Goal: Answer question/provide support

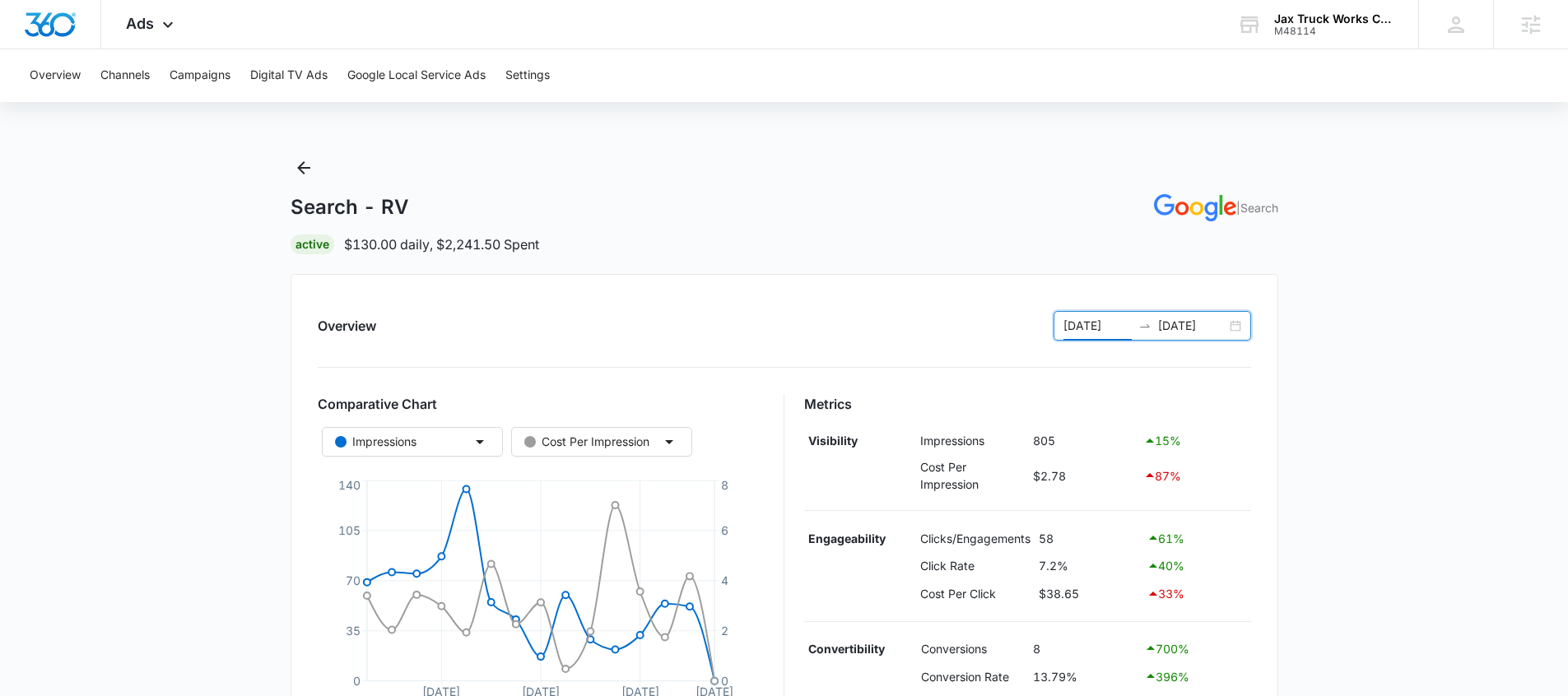
click at [1078, 329] on input "08/22/2025" at bounding box center [1097, 326] width 68 height 19
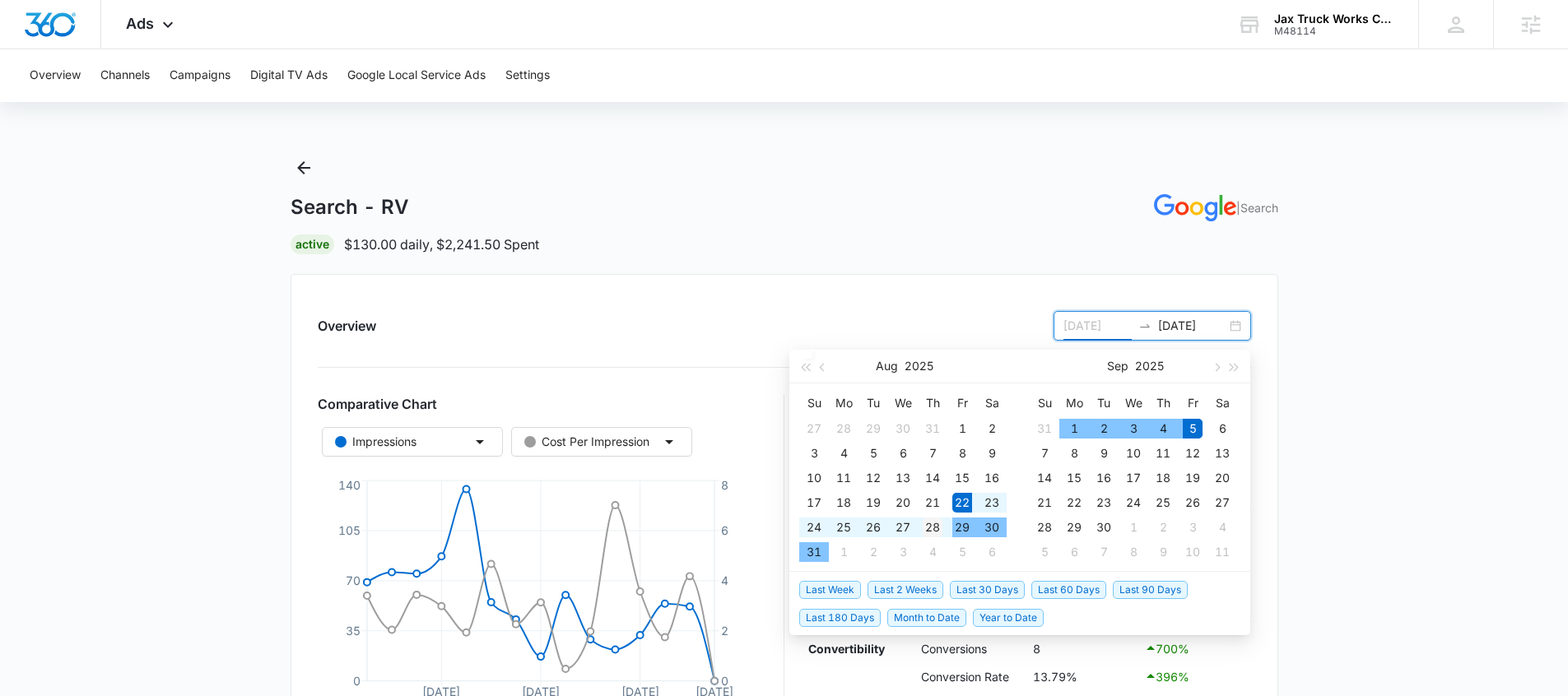
type input "08/28/2025"
click at [928, 533] on div "28" at bounding box center [933, 527] width 19 height 19
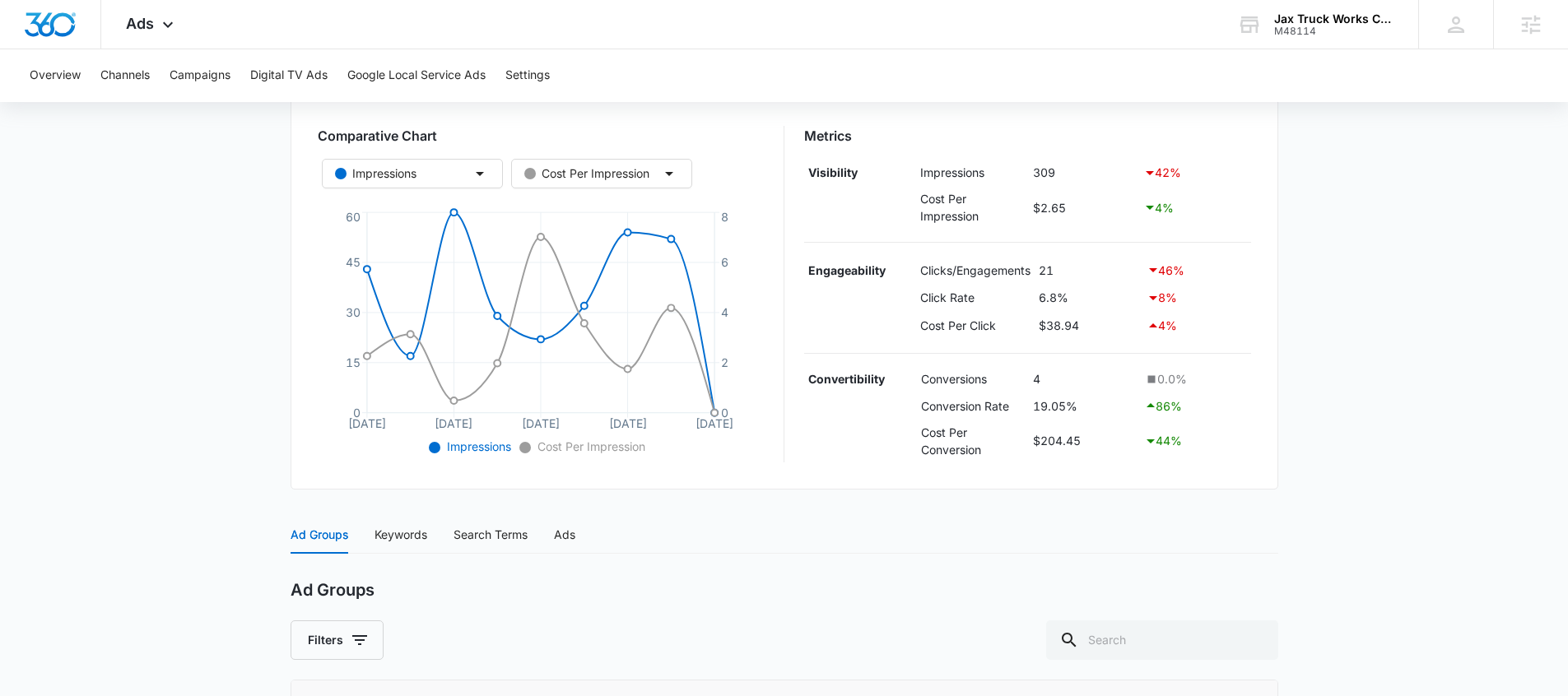
scroll to position [136, 0]
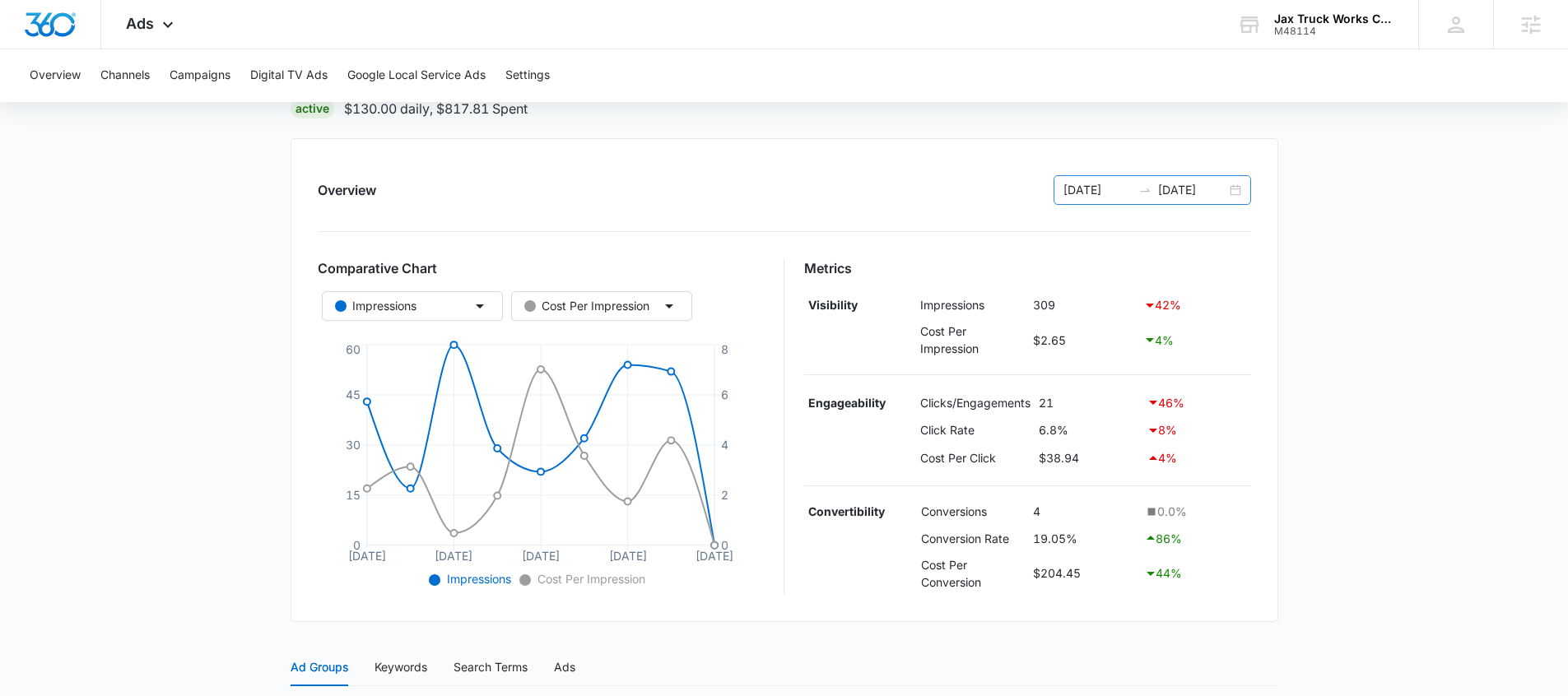
click at [1122, 193] on input "08/28/2025" at bounding box center [1097, 190] width 68 height 19
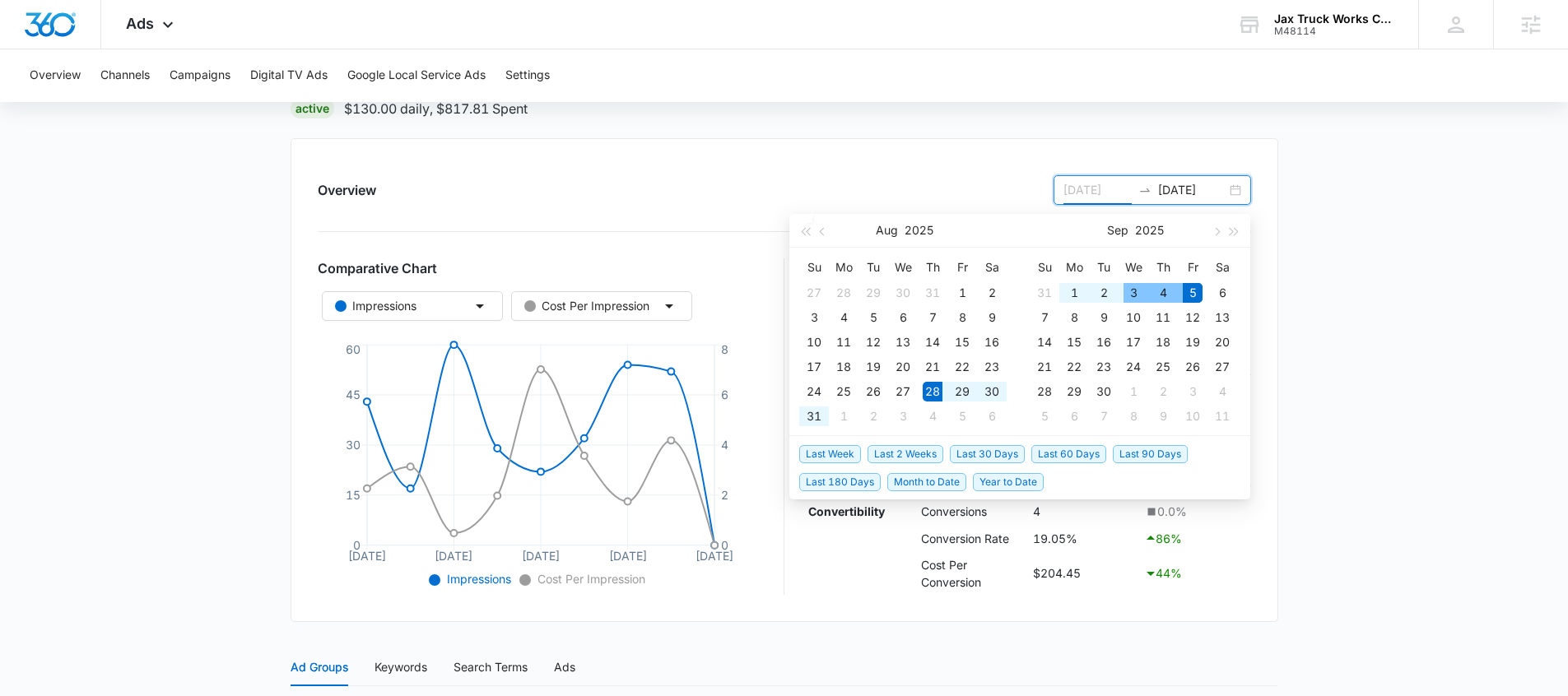
type input "08/28/2025"
click at [884, 448] on span "Last 2 Weeks" at bounding box center [905, 454] width 76 height 19
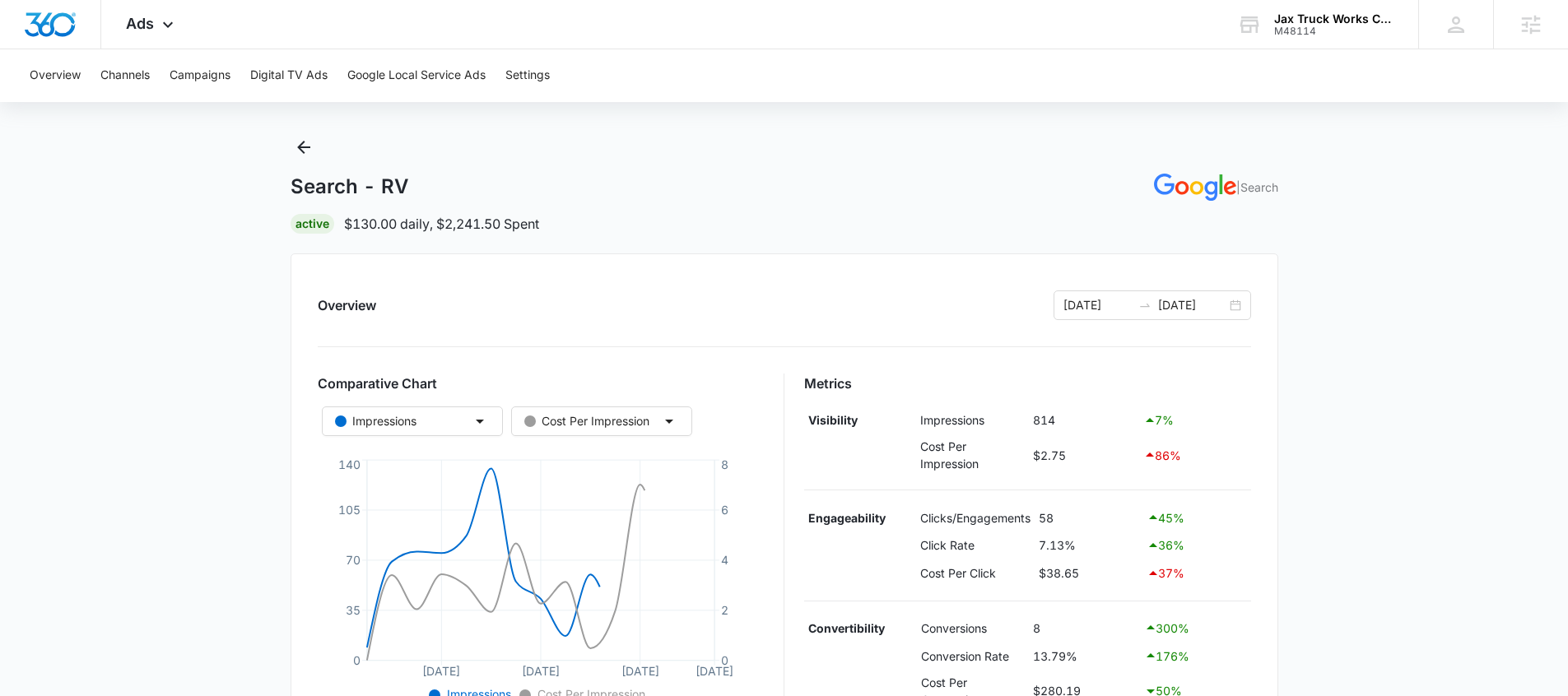
scroll to position [31, 0]
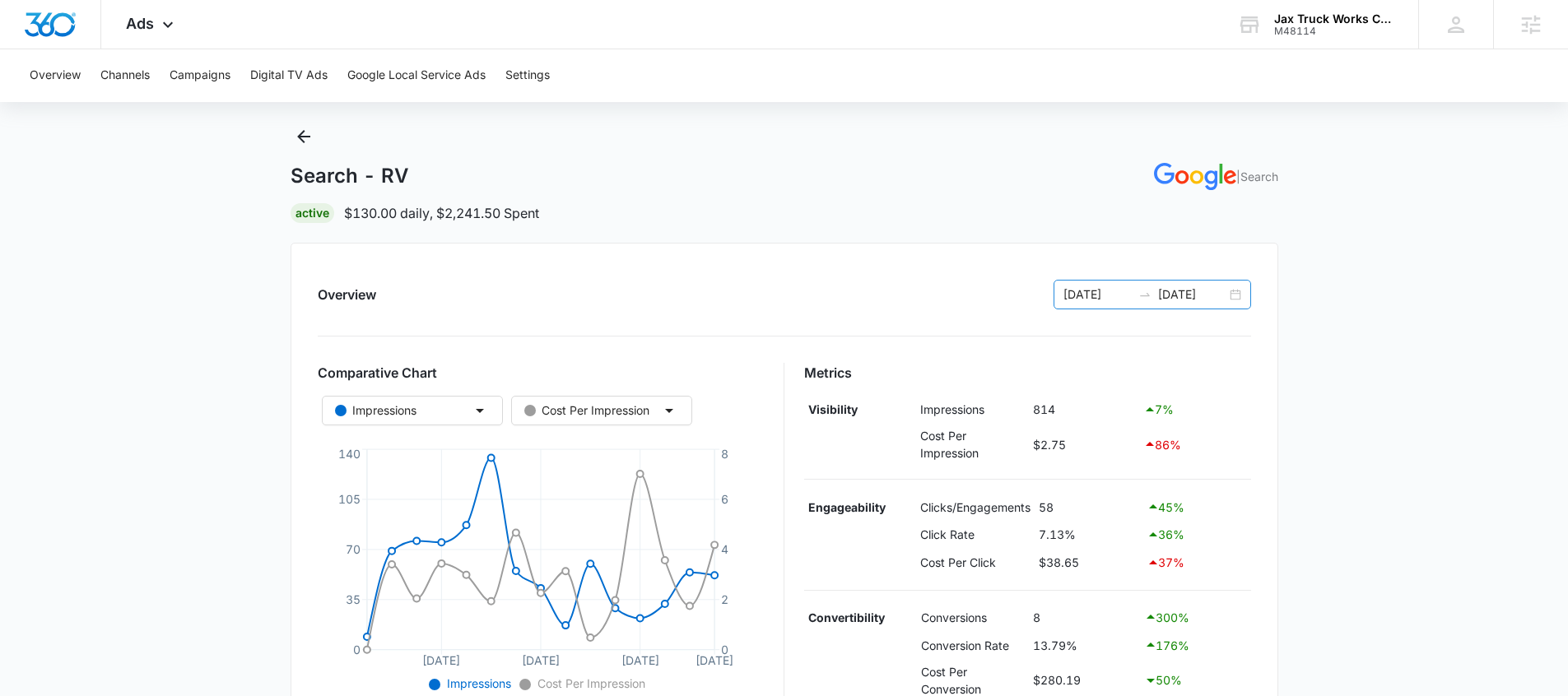
click at [1143, 296] on icon "swap-right" at bounding box center [1145, 295] width 10 height 4
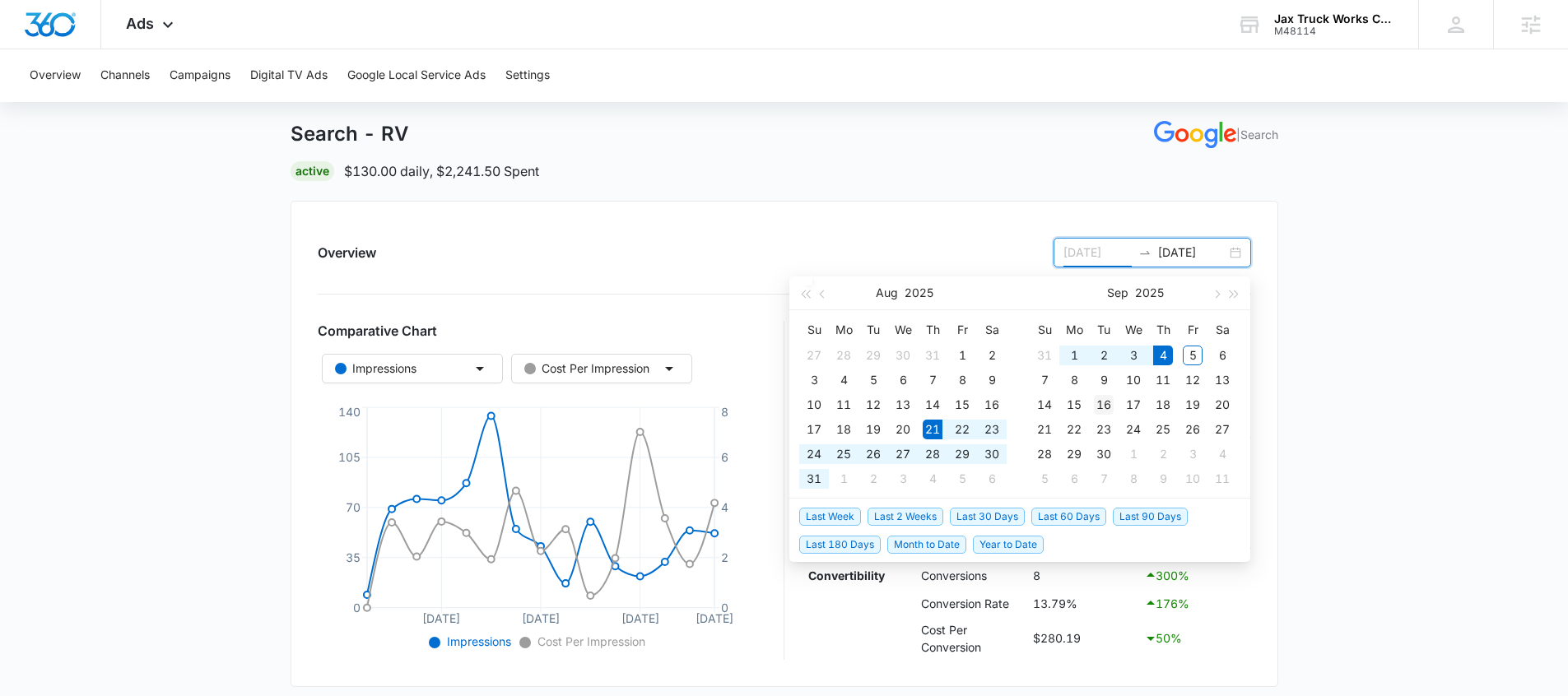
scroll to position [83, 0]
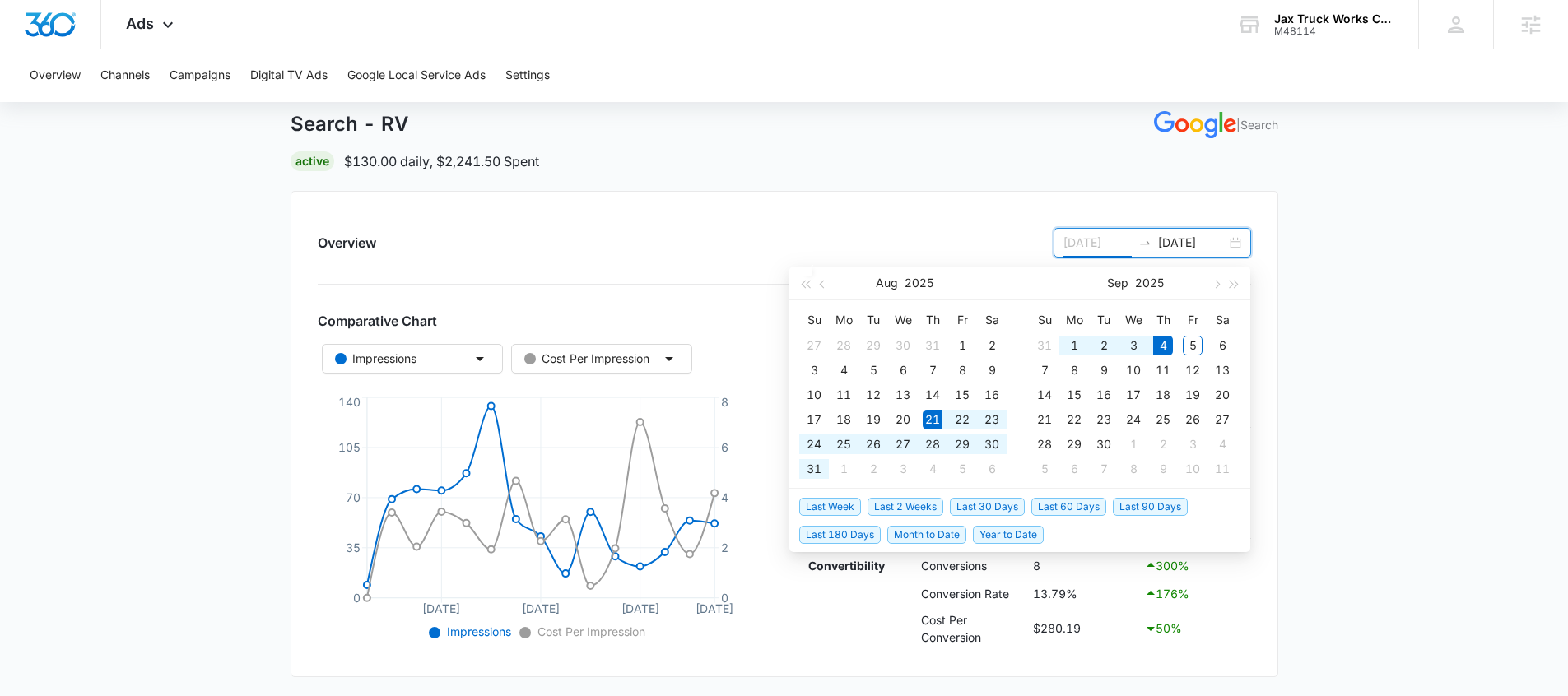
type input "08/21/2025"
click at [1009, 513] on span "Last 30 Days" at bounding box center [988, 507] width 75 height 19
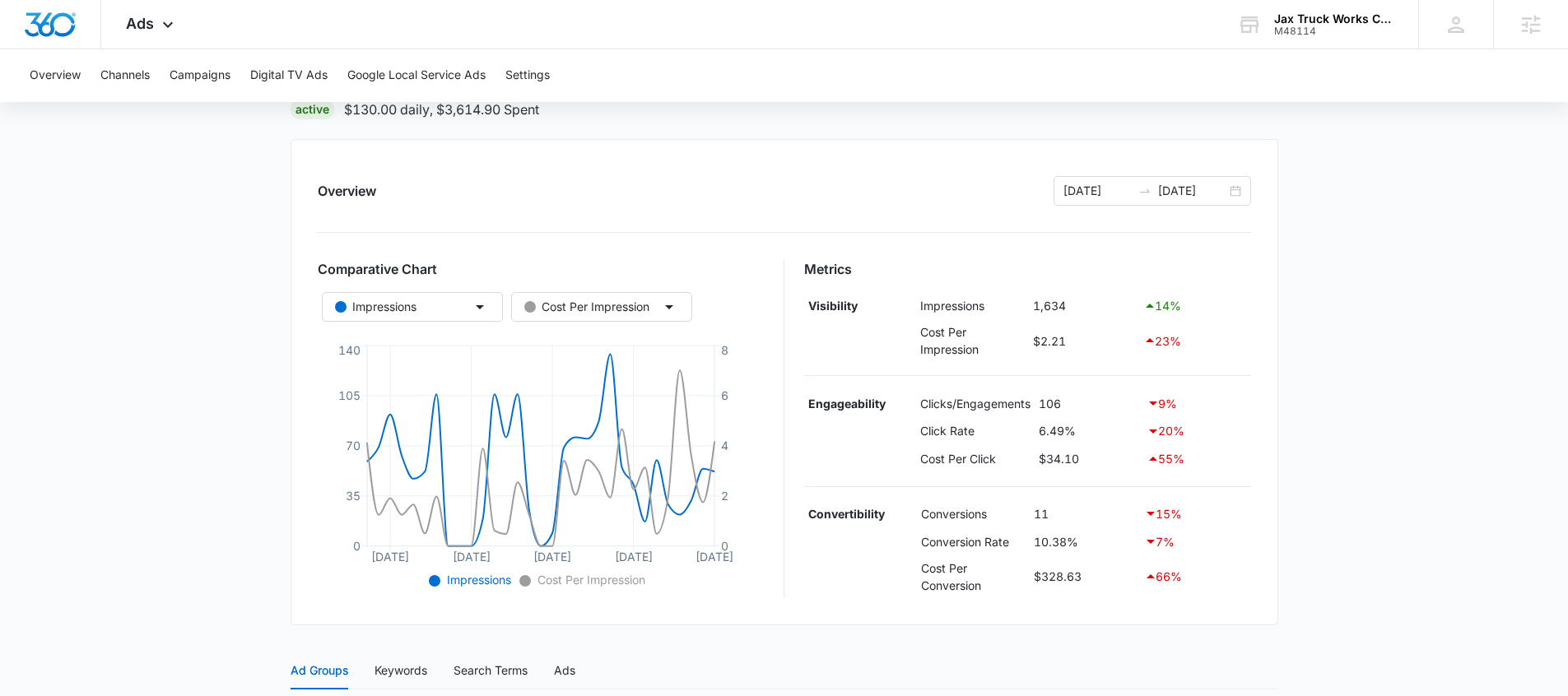
scroll to position [131, 0]
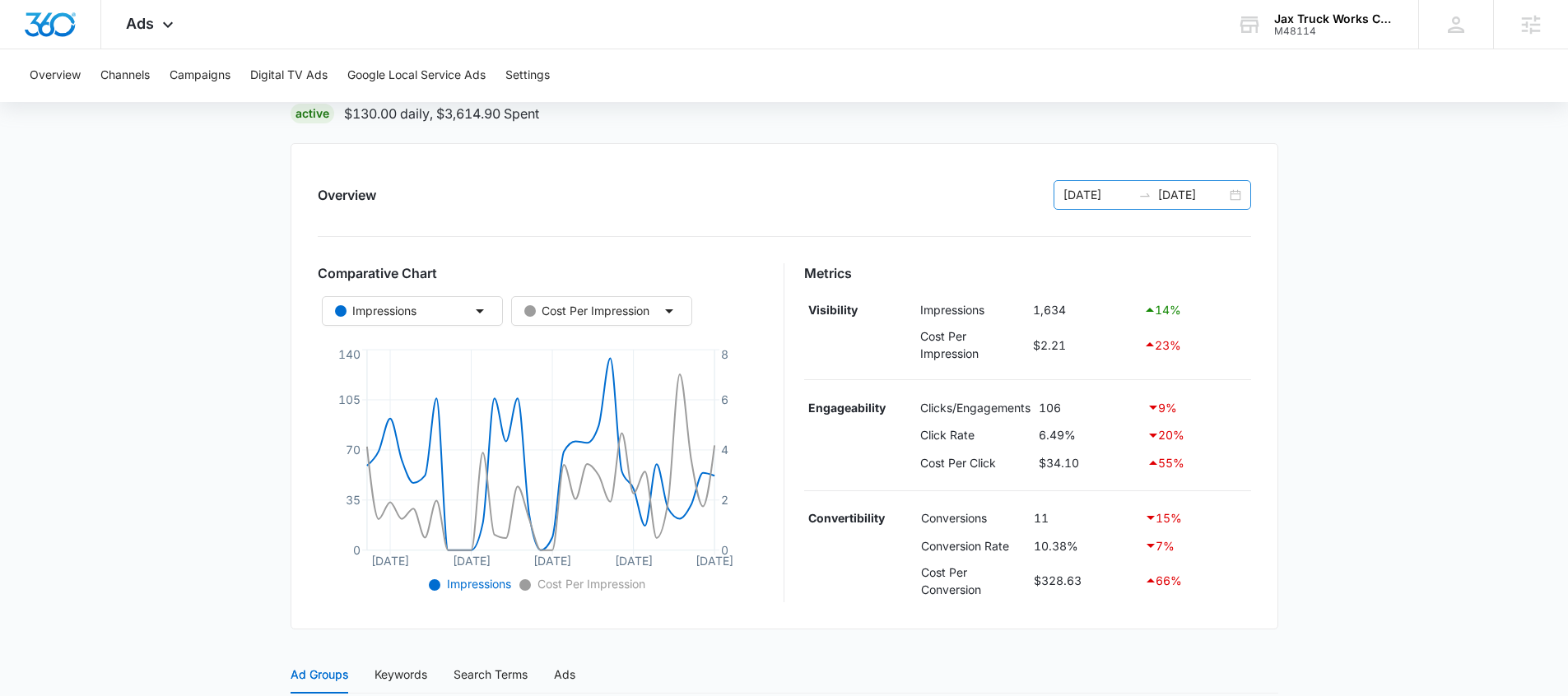
click at [1181, 188] on input "09/04/2025" at bounding box center [1192, 195] width 68 height 19
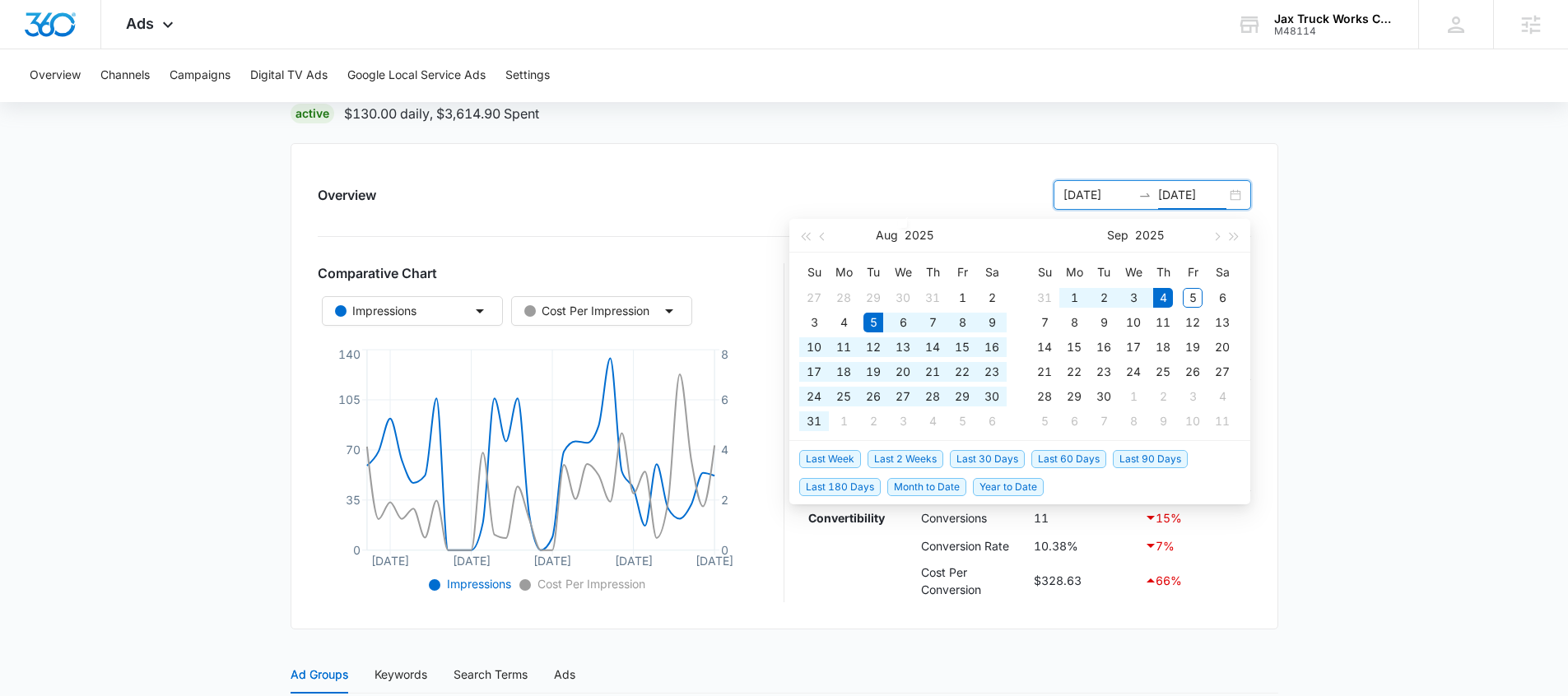
type input "09/04/2025"
click at [880, 463] on span "Last 2 Weeks" at bounding box center [905, 459] width 76 height 19
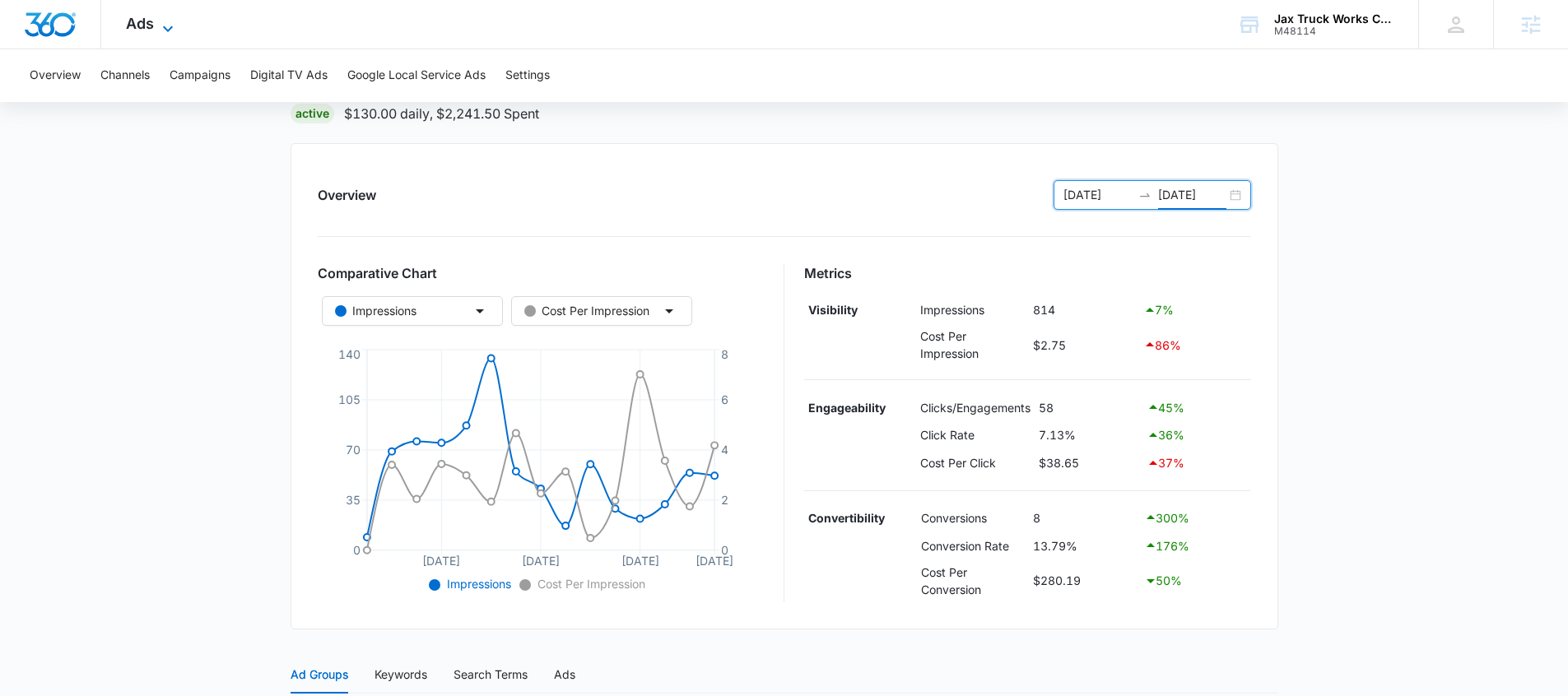
click at [174, 13] on div "Ads Apps Reputation Forms CRM Email Social Payments POS Content Ads Intelligenc…" at bounding box center [152, 24] width 102 height 49
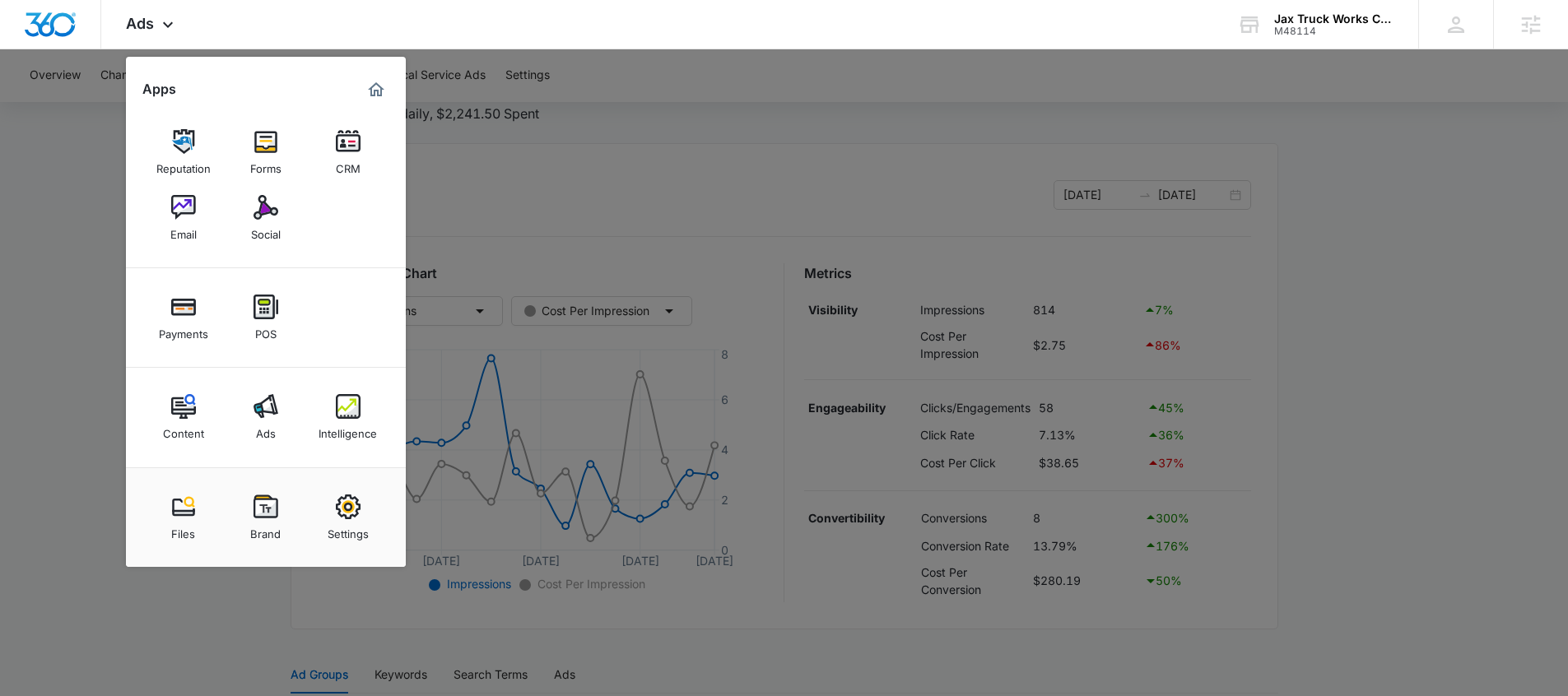
click at [782, 438] on div at bounding box center [784, 348] width 1568 height 696
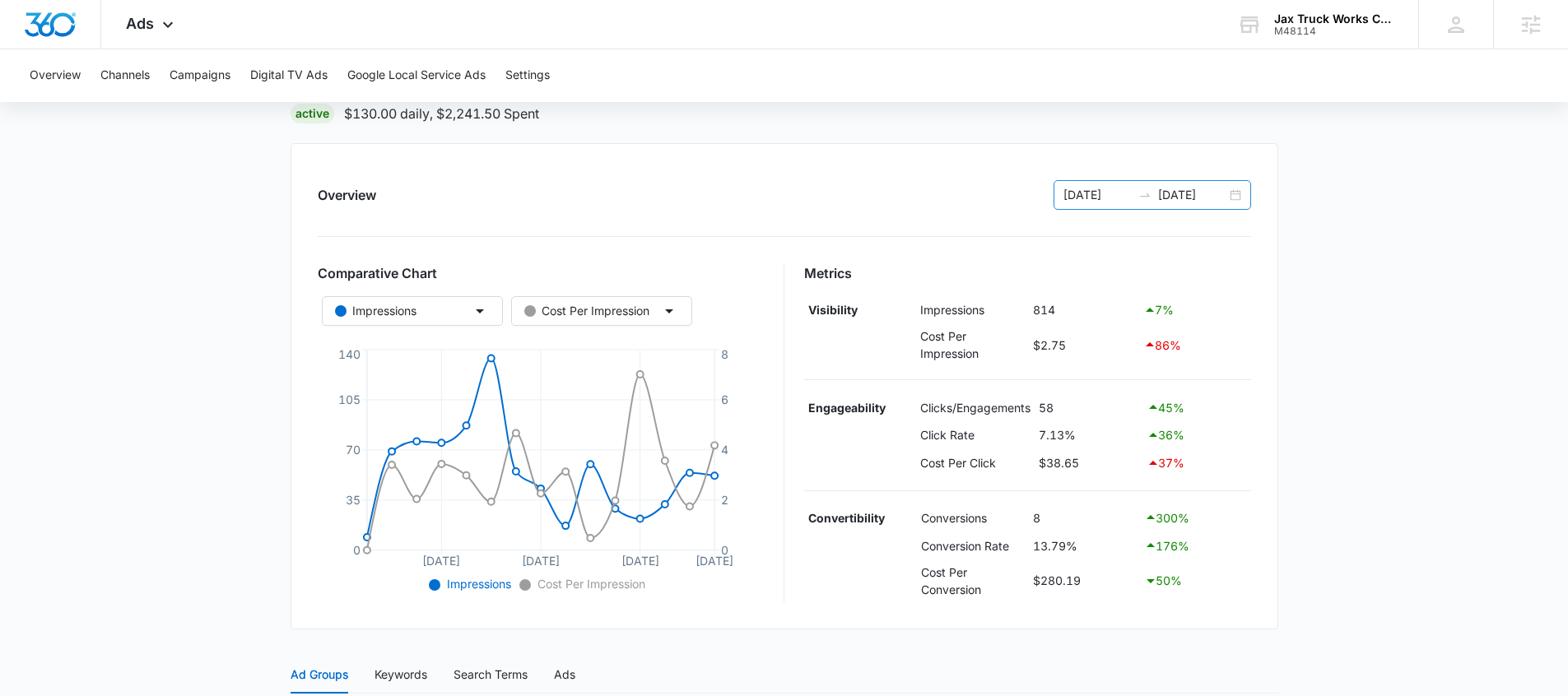
click at [1125, 183] on div "08/21/2025 09/04/2025" at bounding box center [1153, 195] width 198 height 30
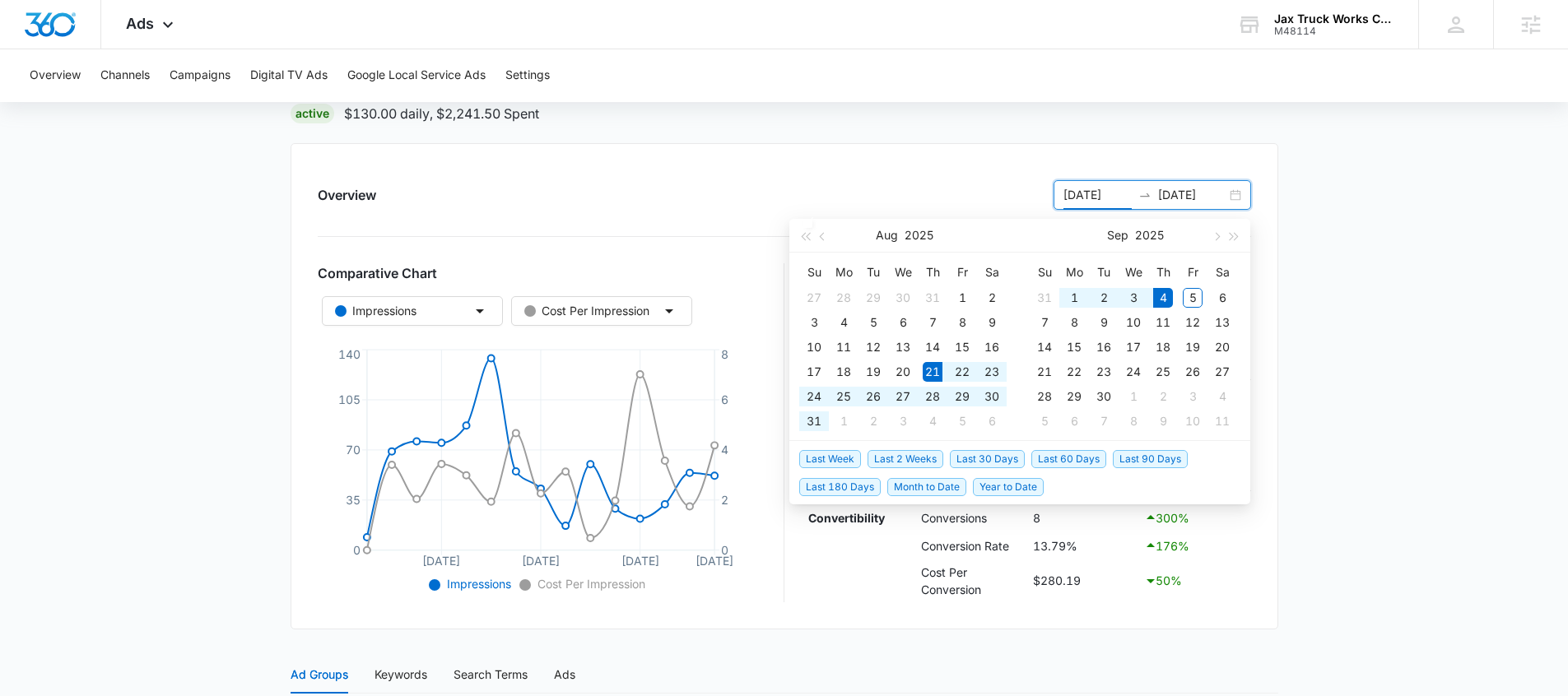
type input "08/21/2025"
click at [882, 460] on span "Last 2 Weeks" at bounding box center [905, 459] width 76 height 19
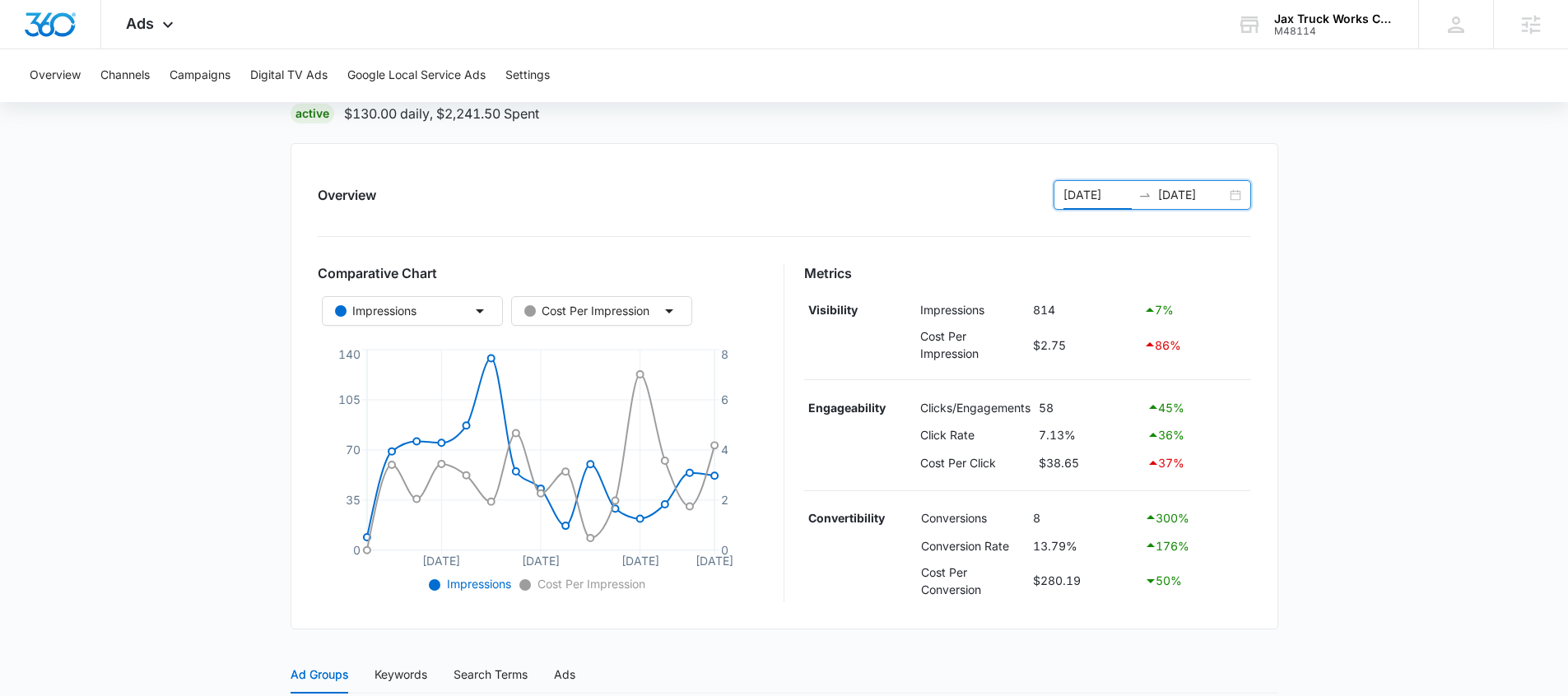
click at [793, 212] on div "Overview 08/21/2025 09/04/2025 Comparative Chart Impressions Cost Per Impressio…" at bounding box center [784, 386] width 988 height 487
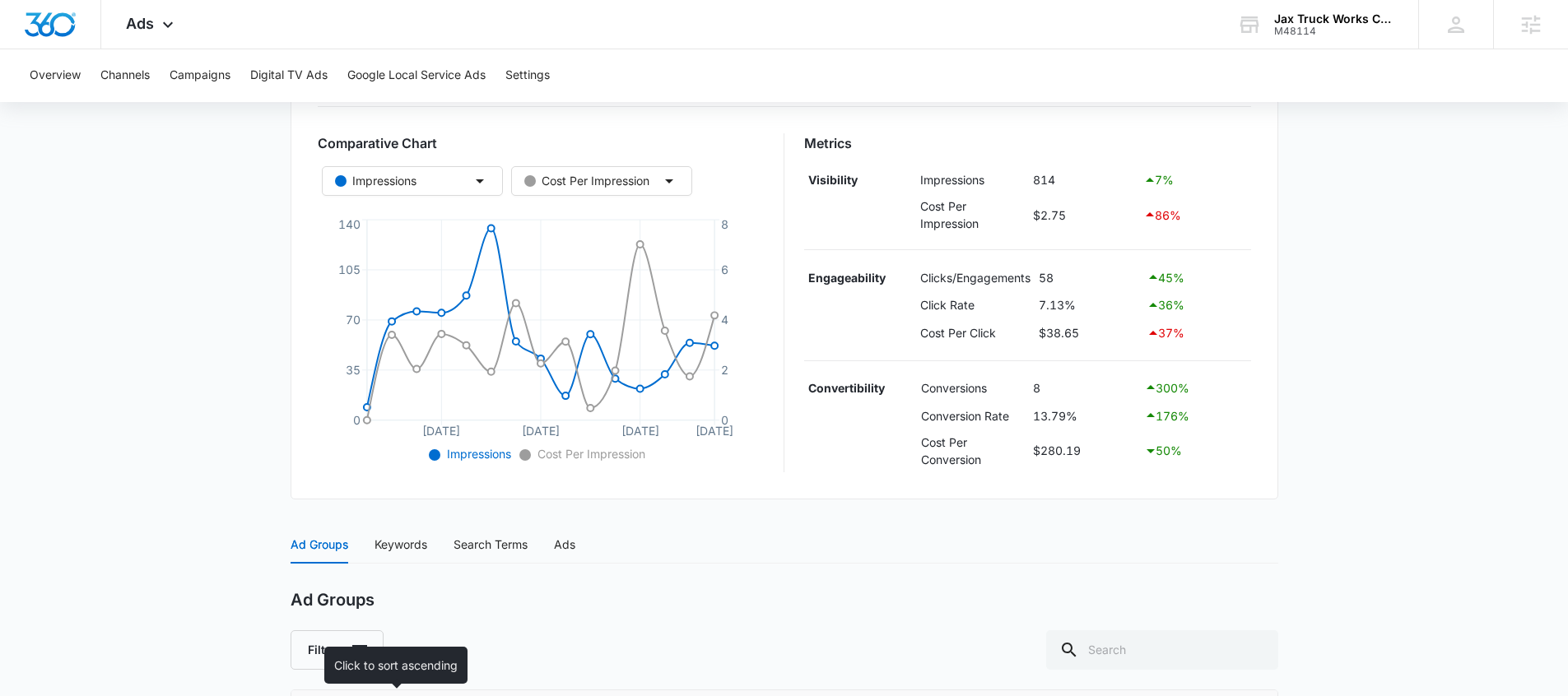
scroll to position [452, 0]
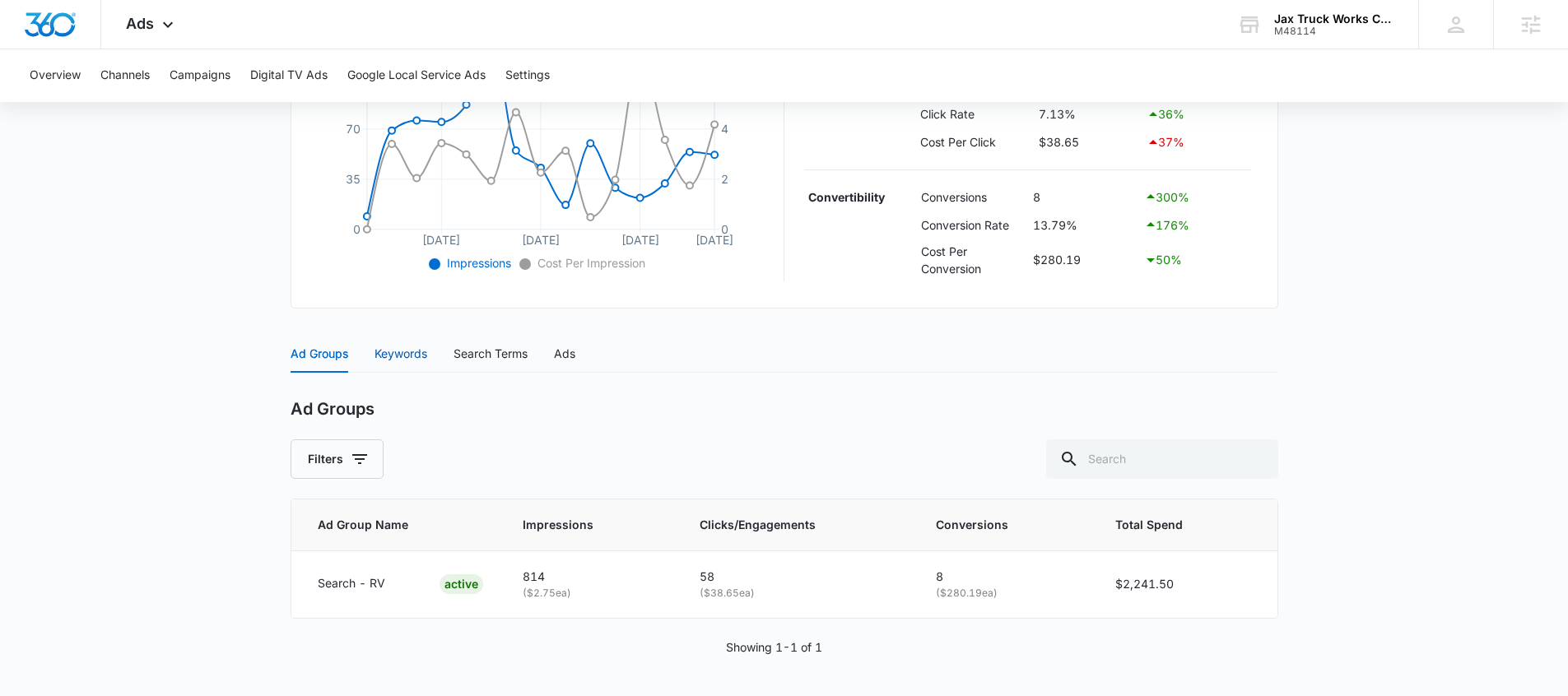
click at [401, 350] on div "Keywords" at bounding box center [401, 354] width 53 height 19
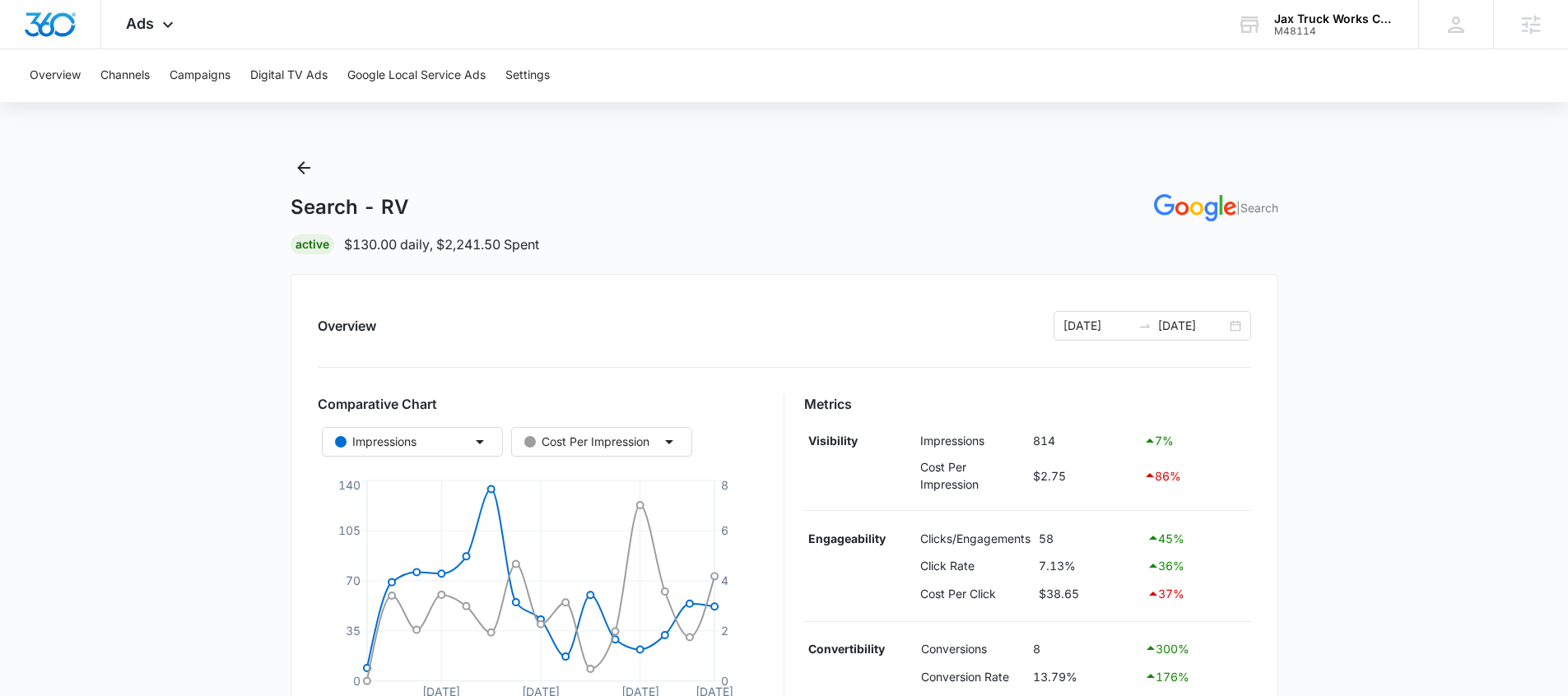
scroll to position [103, 0]
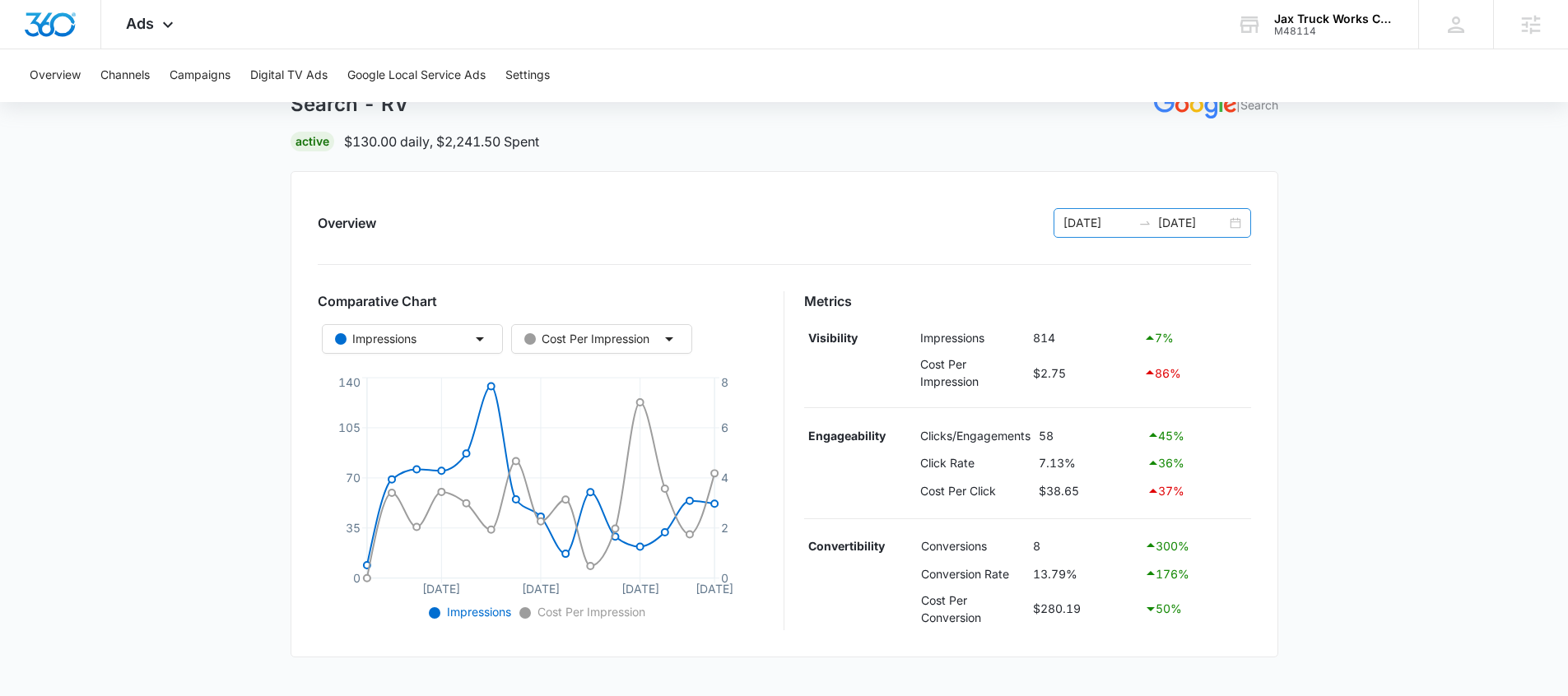
click at [1172, 223] on input "09/04/2025" at bounding box center [1192, 223] width 68 height 19
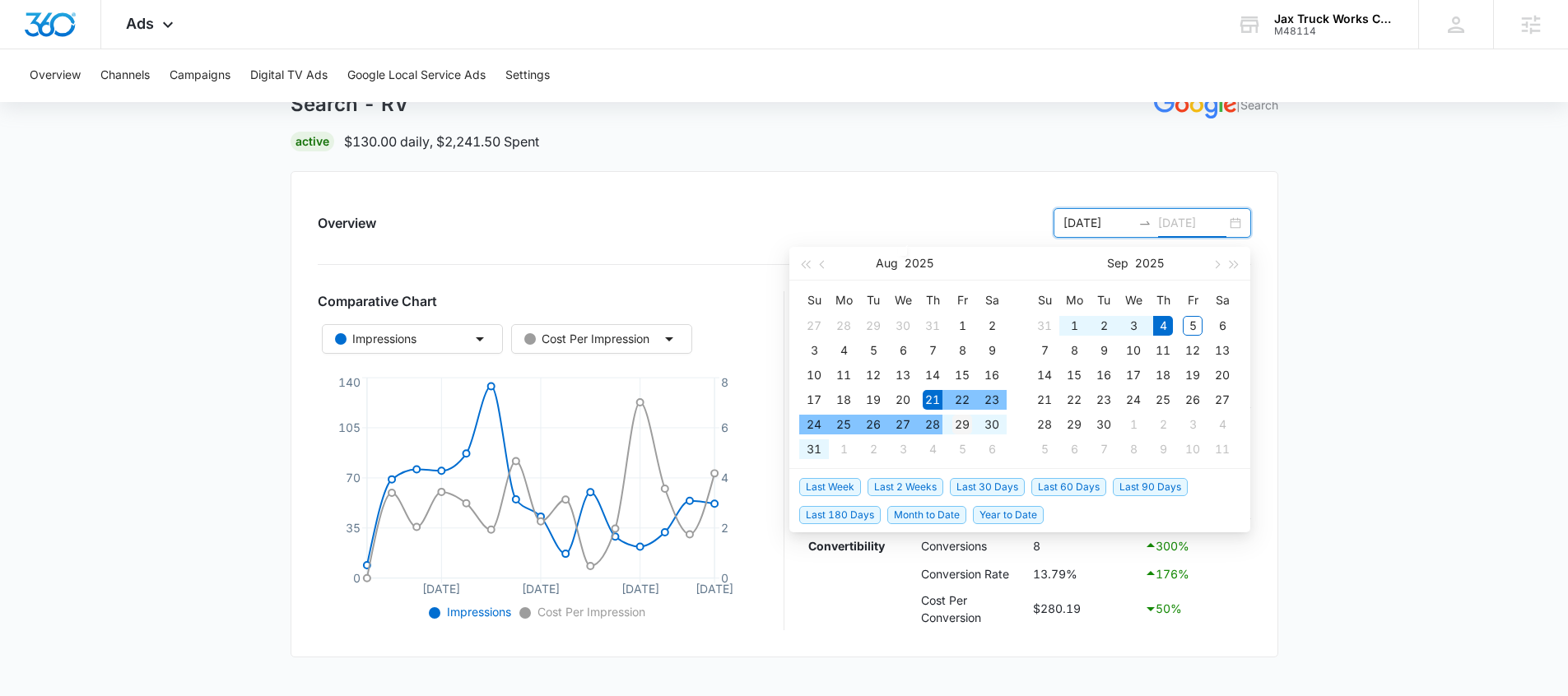
type input "08/29/2025"
click at [963, 430] on div "29" at bounding box center [962, 425] width 19 height 19
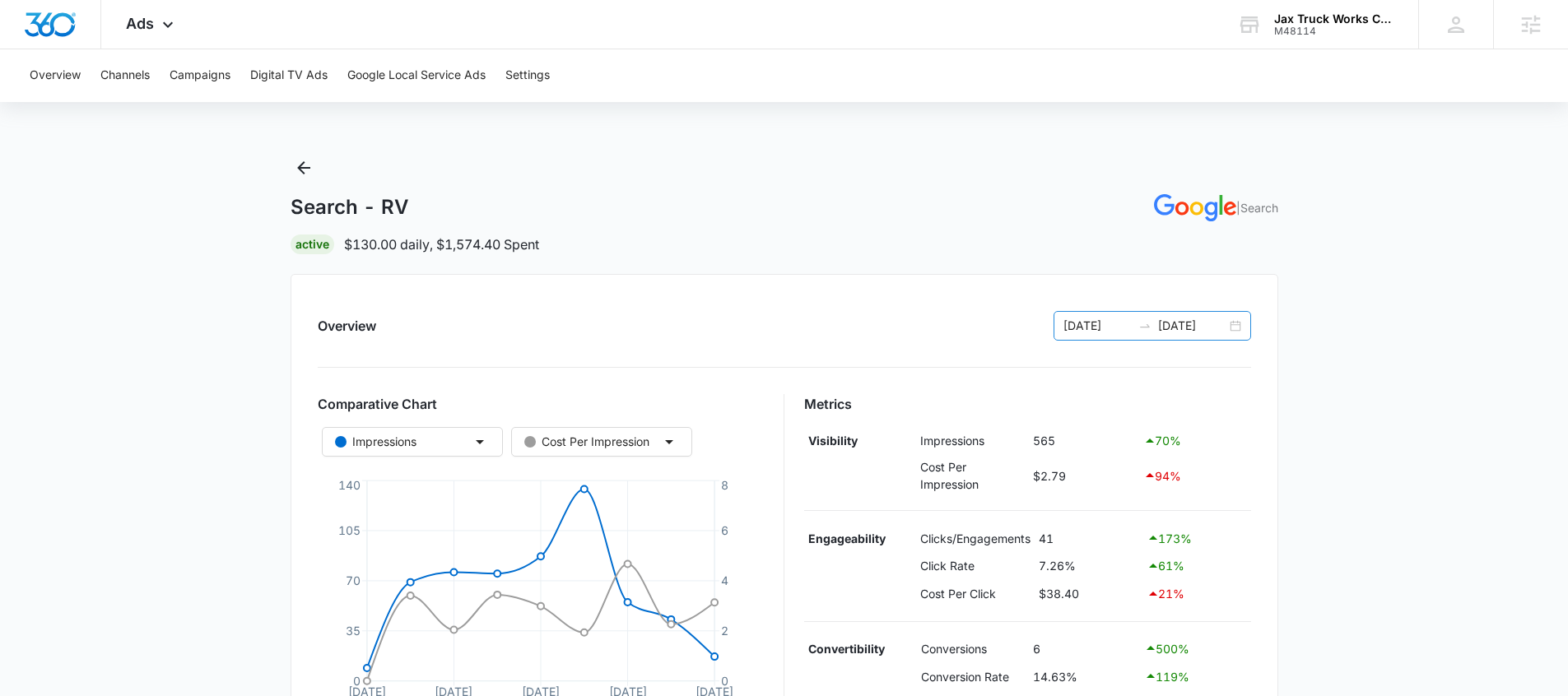
click at [1104, 332] on input "08/21/2025" at bounding box center [1097, 326] width 68 height 19
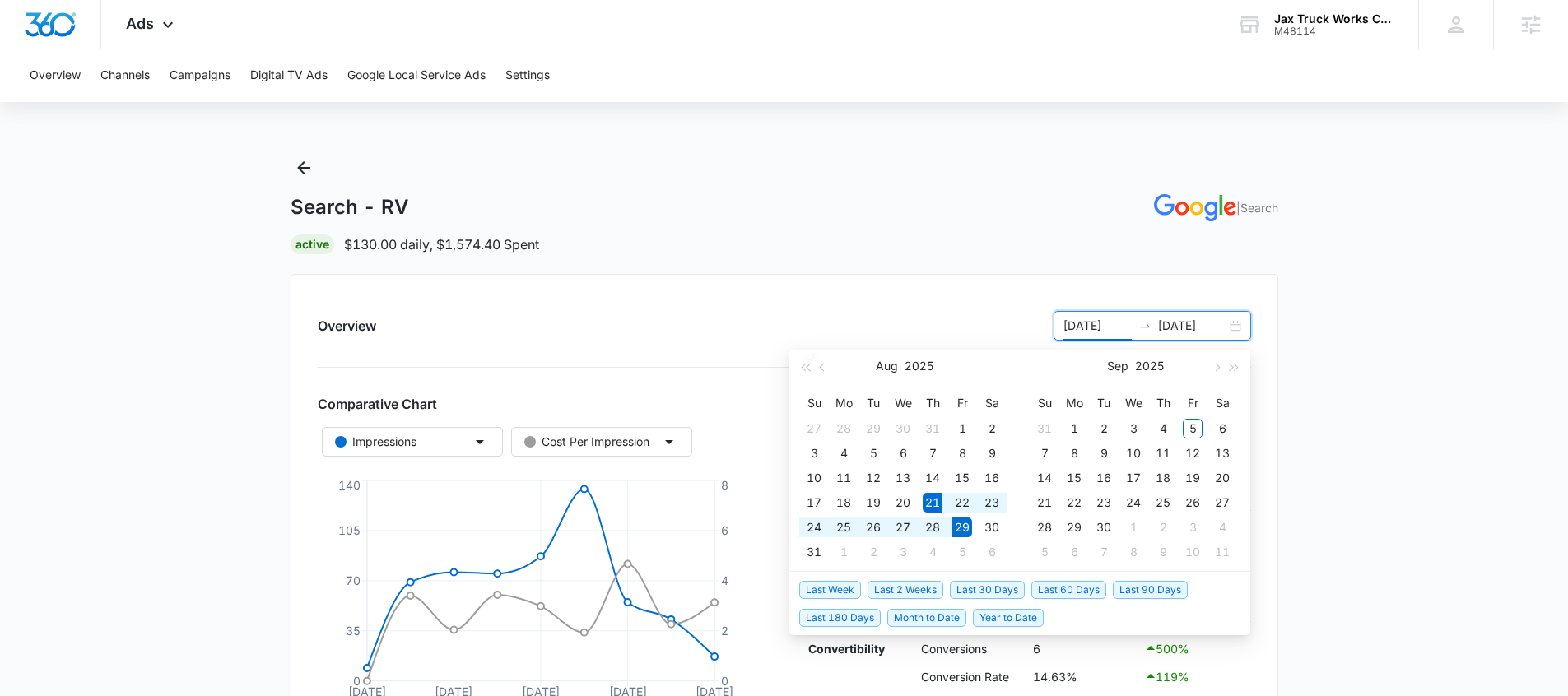
type input "08/29/2025"
click at [960, 534] on div "29" at bounding box center [962, 527] width 19 height 19
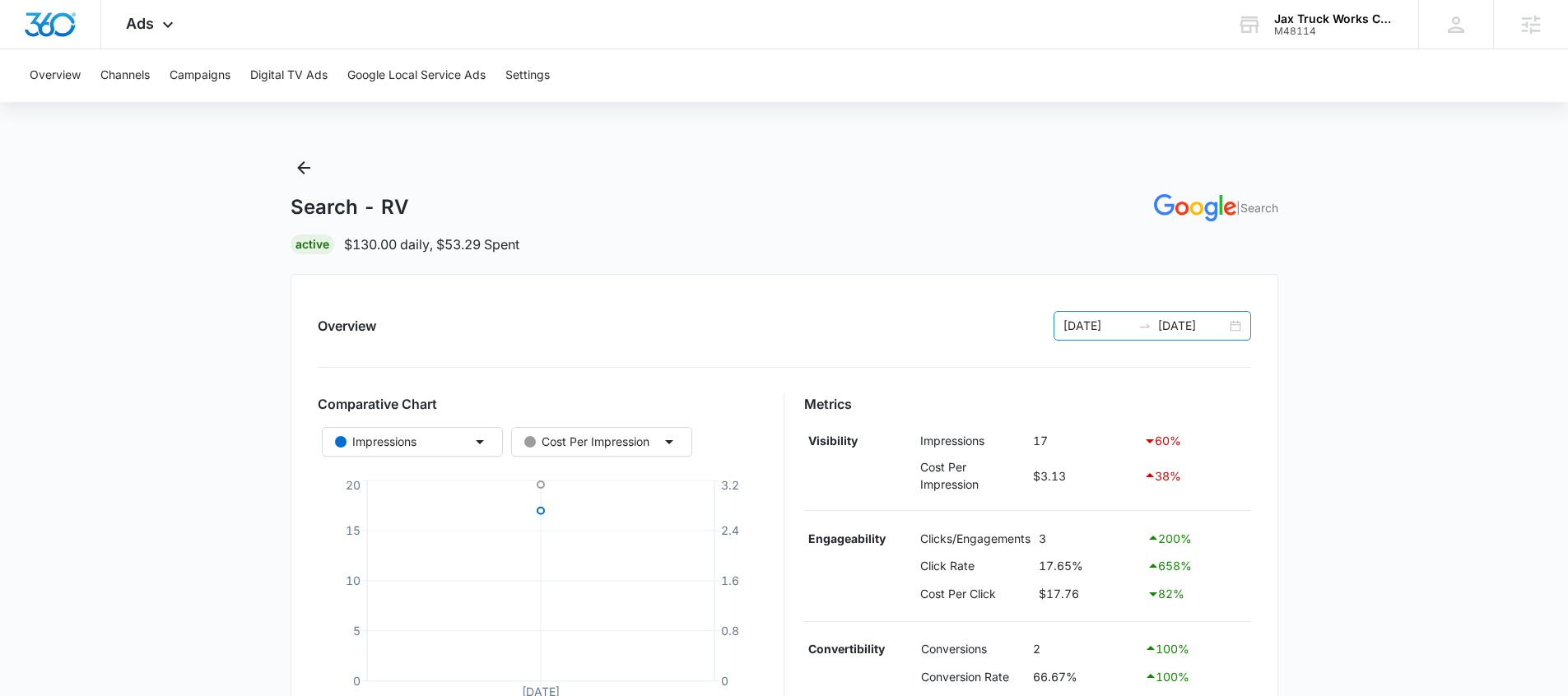
click at [1177, 321] on input "08/29/2025" at bounding box center [1192, 326] width 68 height 19
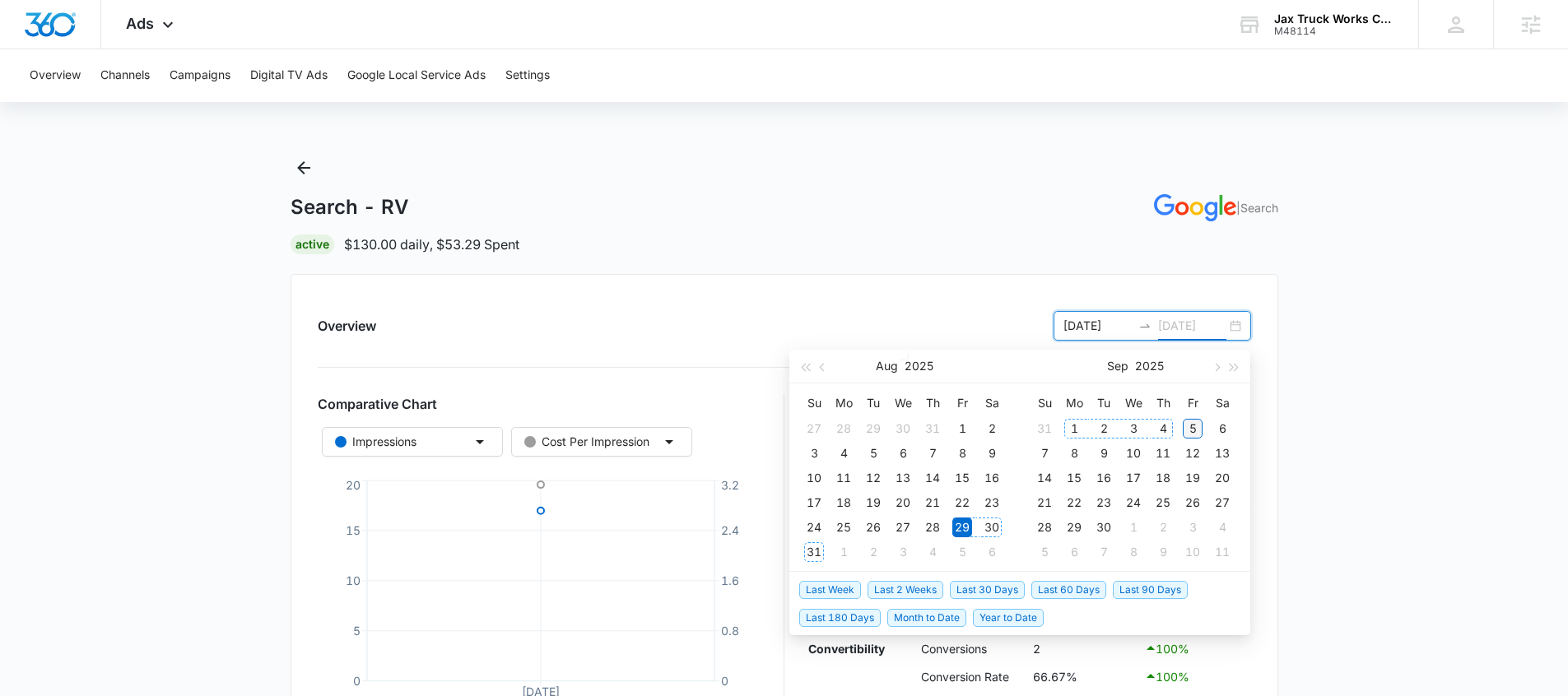
type input "[DATE]"
drag, startPoint x: 1187, startPoint y: 430, endPoint x: 1193, endPoint y: 424, distance: 8.5
click at [1187, 430] on div "5" at bounding box center [1193, 428] width 19 height 19
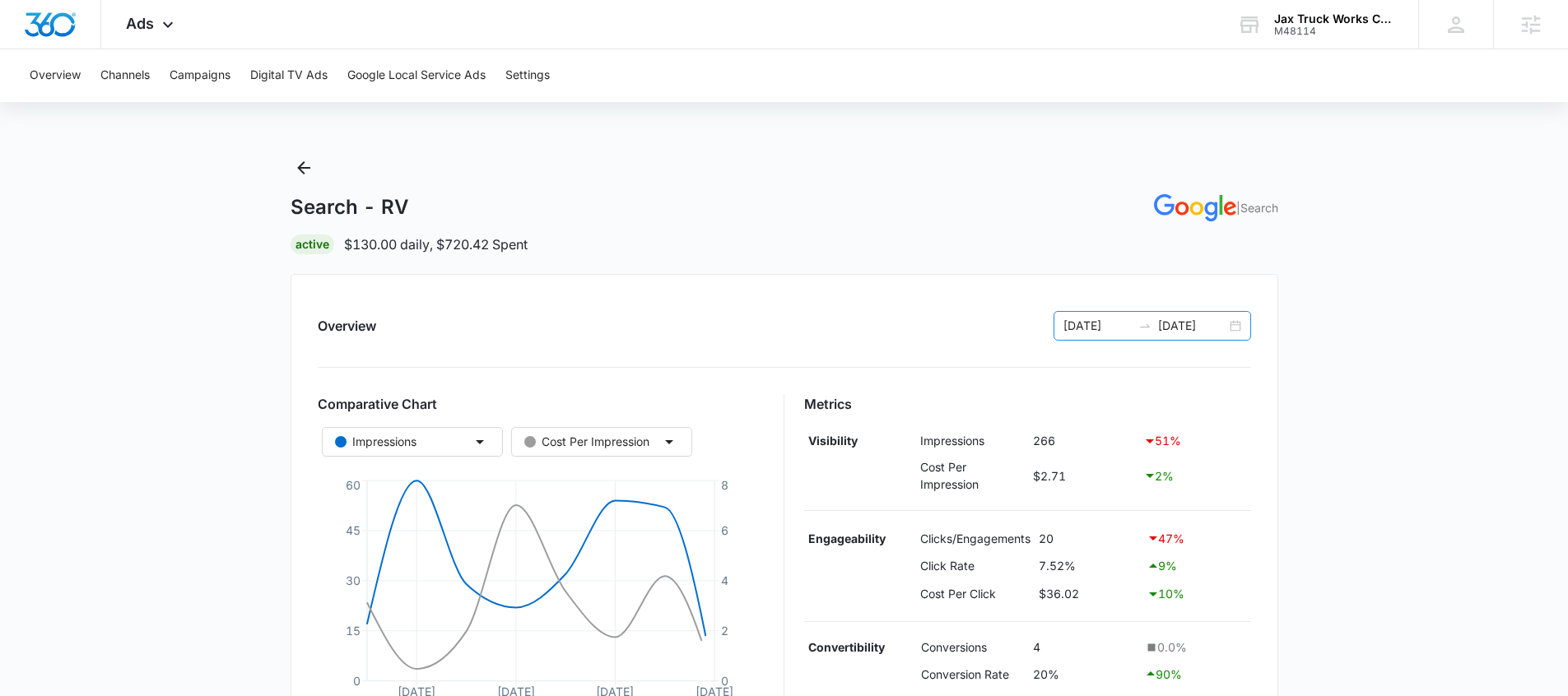
click at [1188, 327] on input "[DATE]" at bounding box center [1192, 326] width 68 height 19
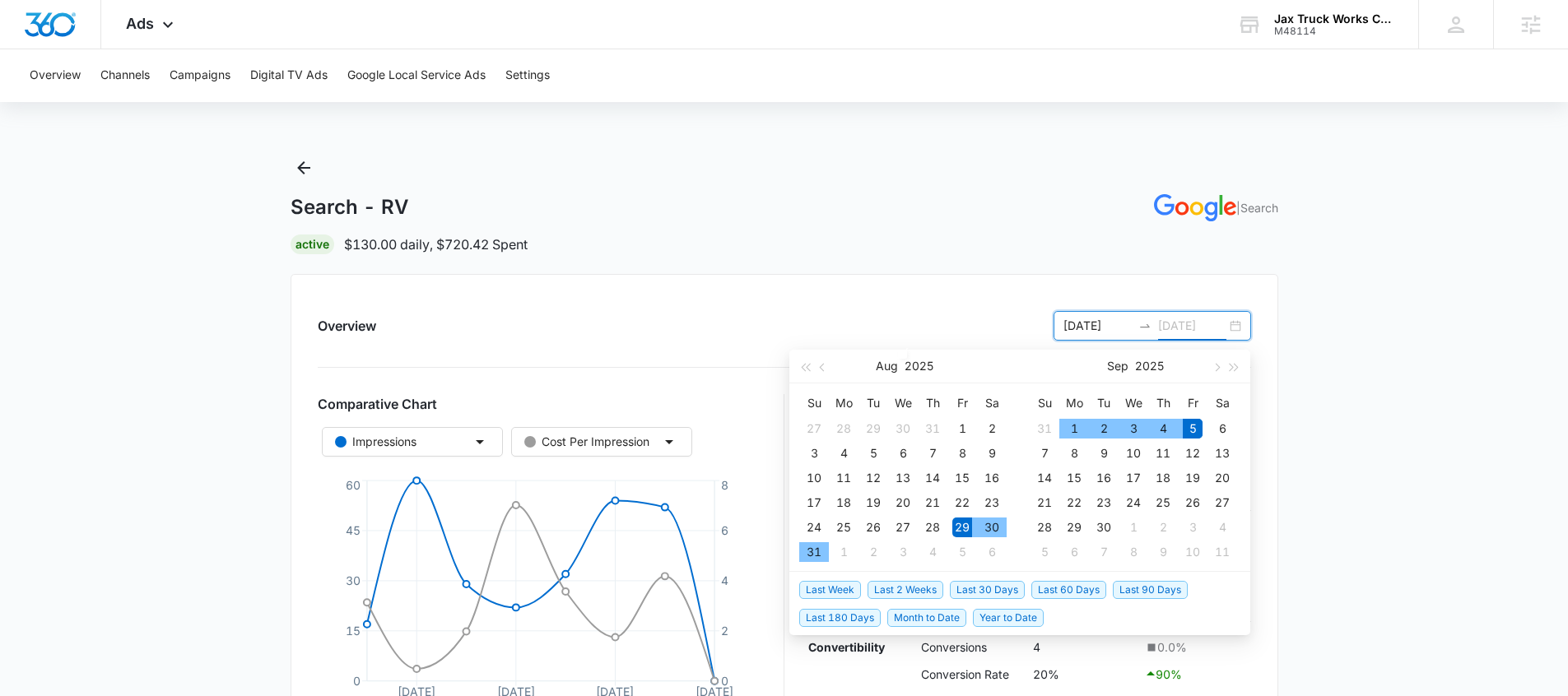
click at [1179, 428] on td "5" at bounding box center [1193, 429] width 30 height 25
type input "08/29/2025"
click at [1187, 326] on input "[DATE]" at bounding box center [1192, 326] width 68 height 19
type input "09/04/2025"
click at [1163, 431] on div "4" at bounding box center [1163, 428] width 19 height 19
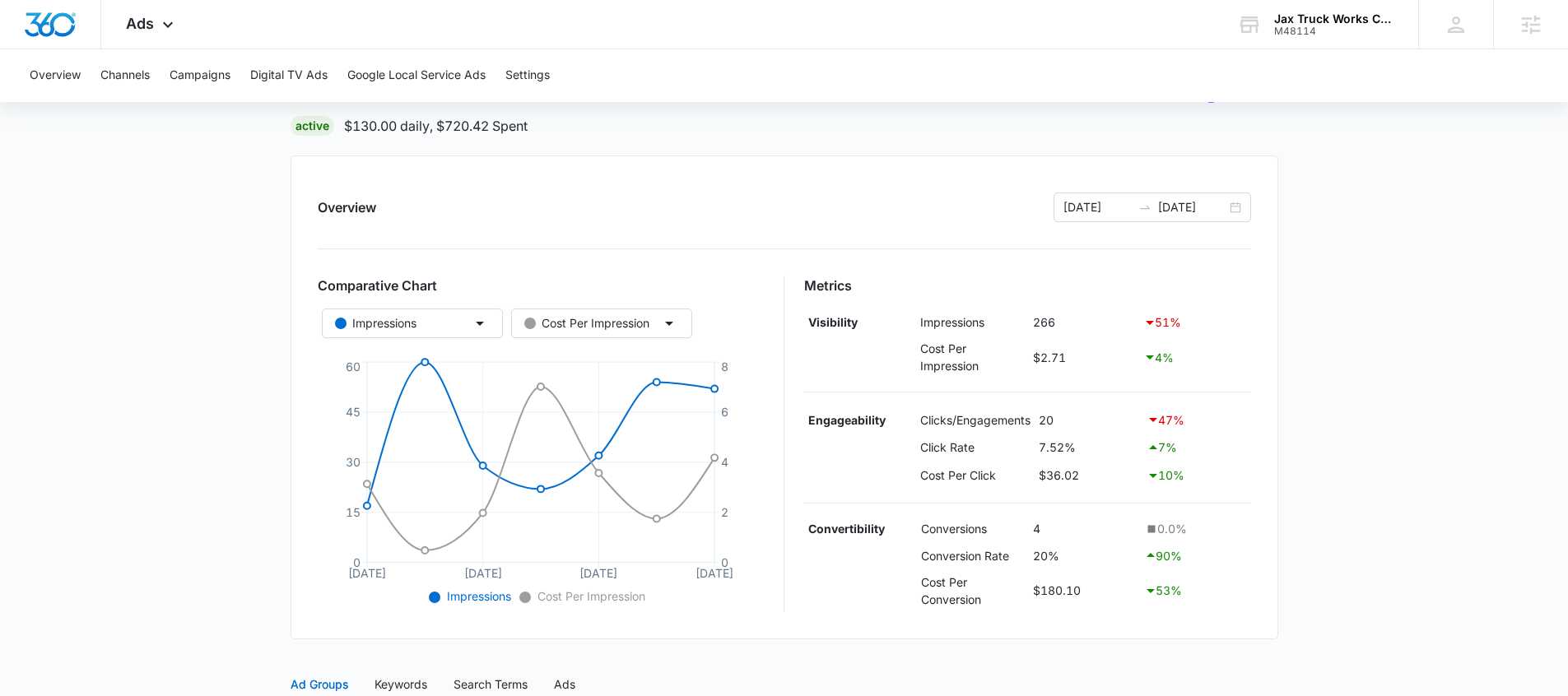
scroll to position [119, 0]
drag, startPoint x: 1091, startPoint y: 447, endPoint x: 1048, endPoint y: 449, distance: 43.0
click at [1047, 449] on td "7.52%" at bounding box center [1089, 447] width 108 height 28
drag, startPoint x: 1059, startPoint y: 555, endPoint x: 1036, endPoint y: 556, distance: 23.0
click at [1036, 556] on td "20%" at bounding box center [1086, 555] width 111 height 28
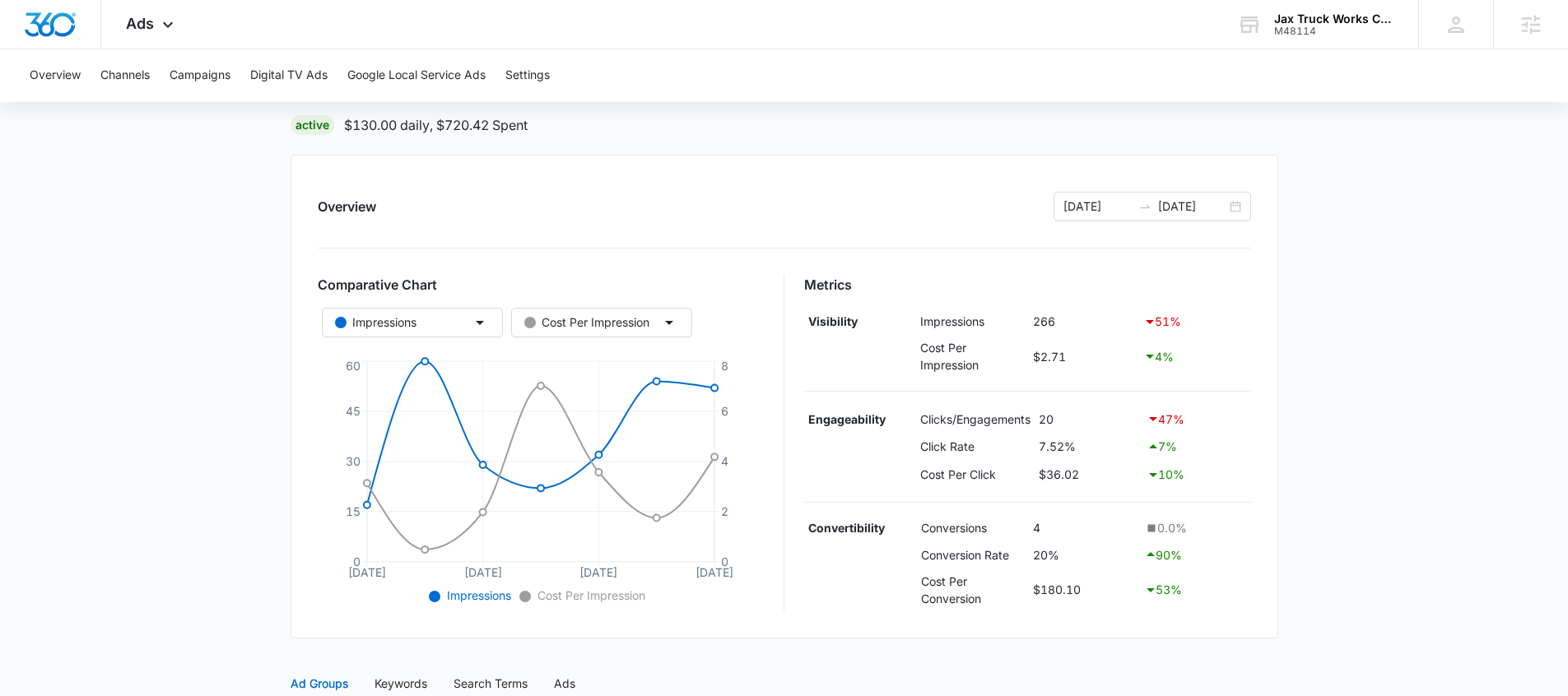
click at [1064, 535] on td "4" at bounding box center [1086, 528] width 111 height 26
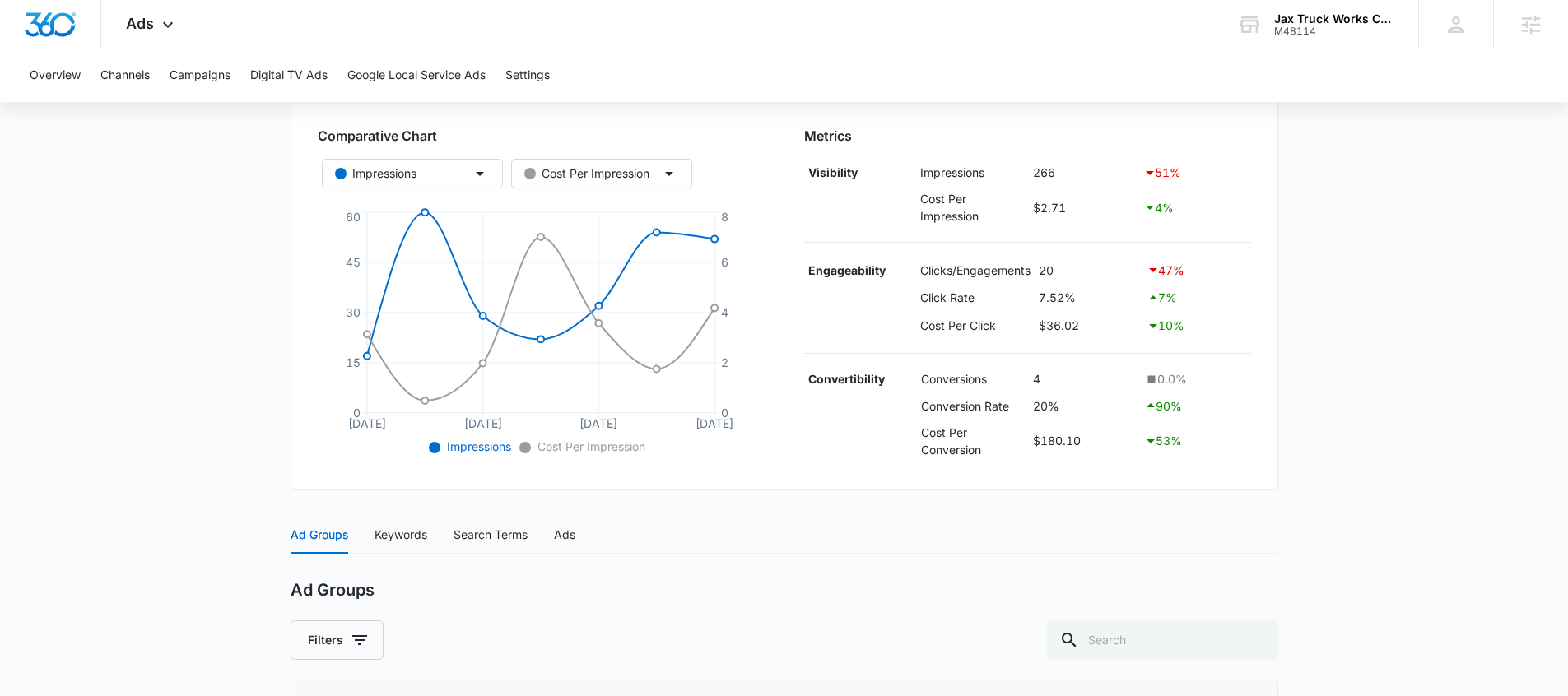
scroll to position [266, 0]
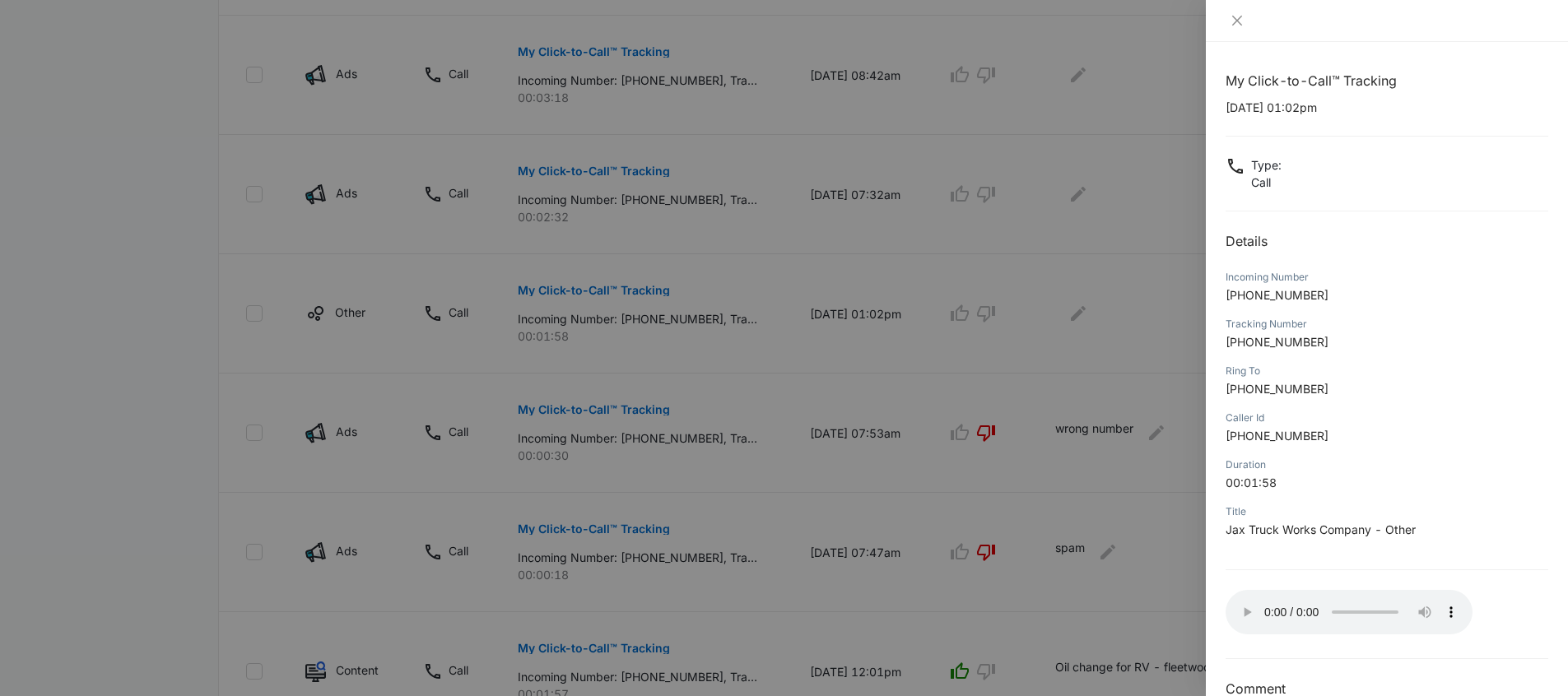
scroll to position [844, 0]
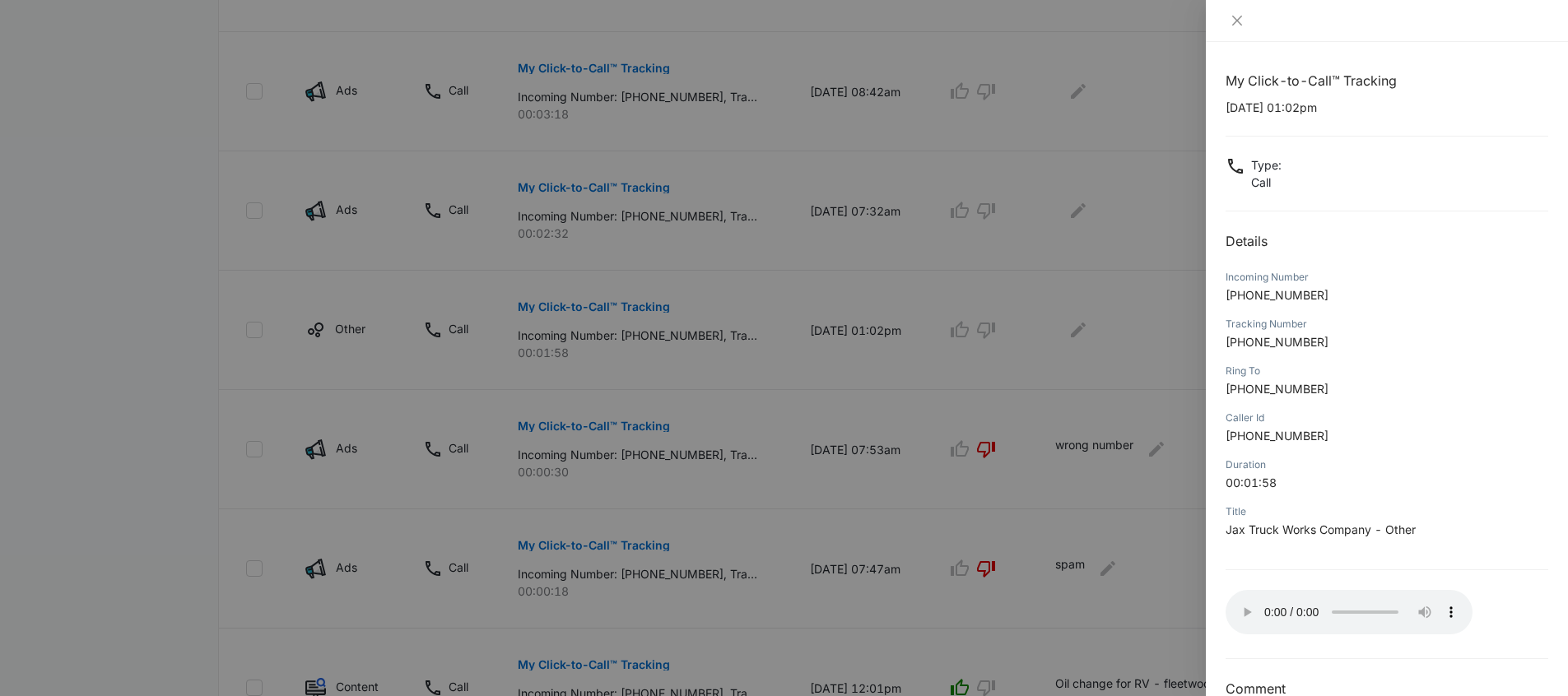
click at [824, 522] on div at bounding box center [784, 348] width 1568 height 696
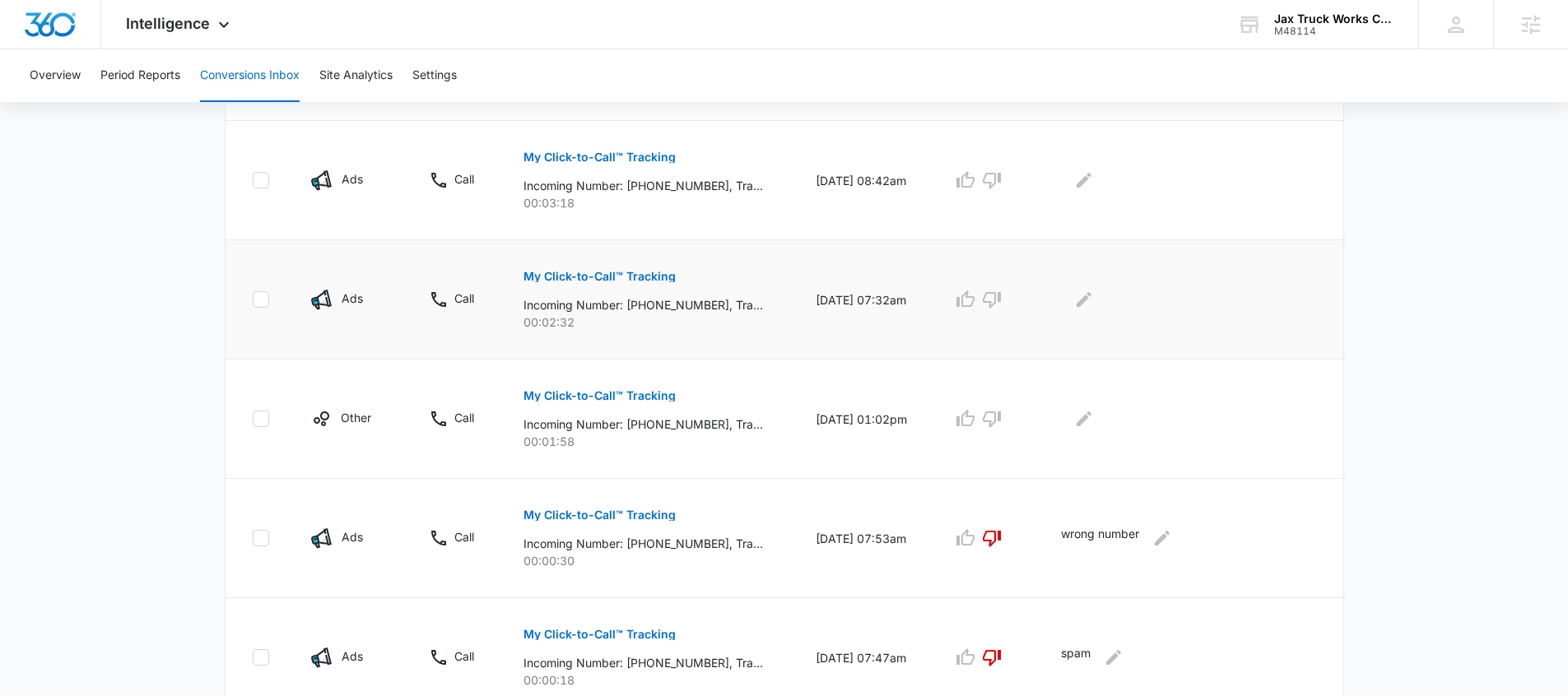
scroll to position [742, 0]
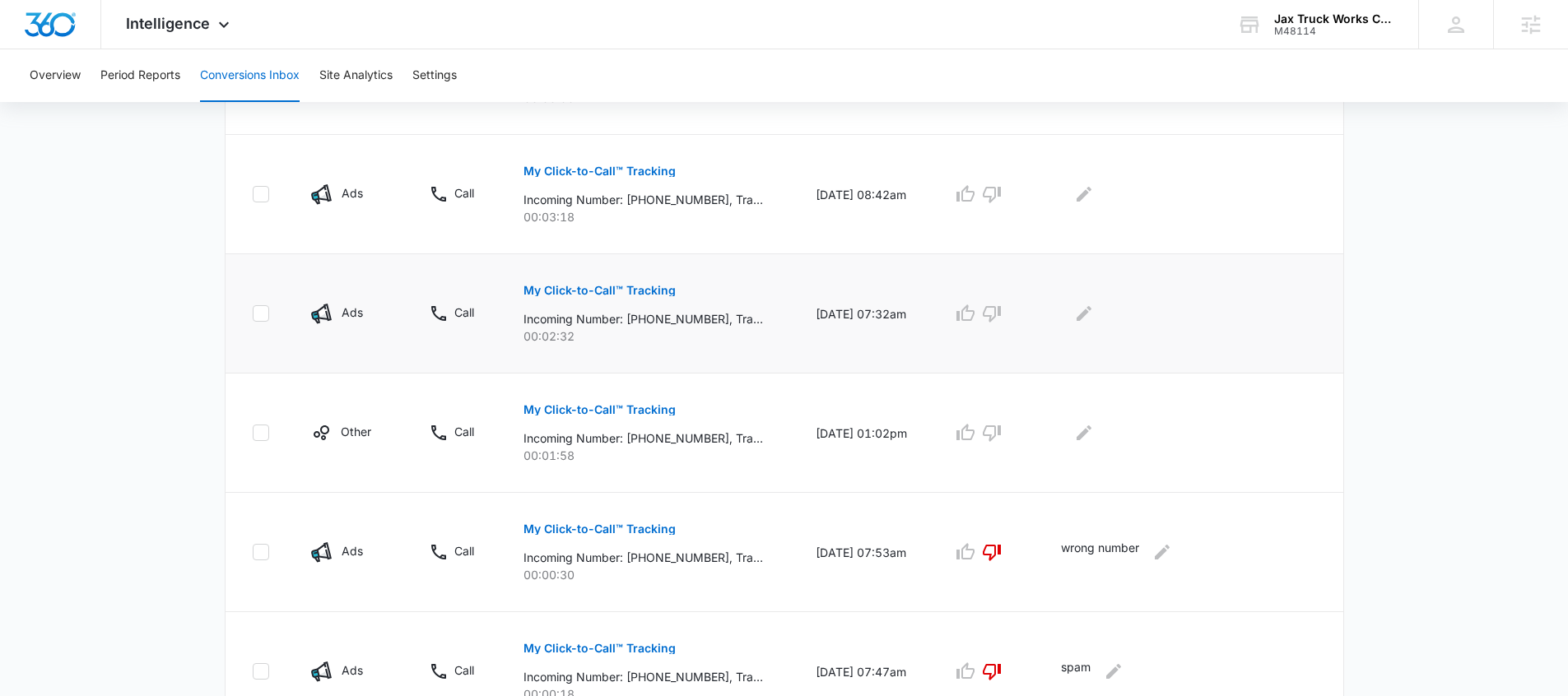
click at [539, 286] on p "My Click-to-Call™ Tracking" at bounding box center [600, 290] width 152 height 11
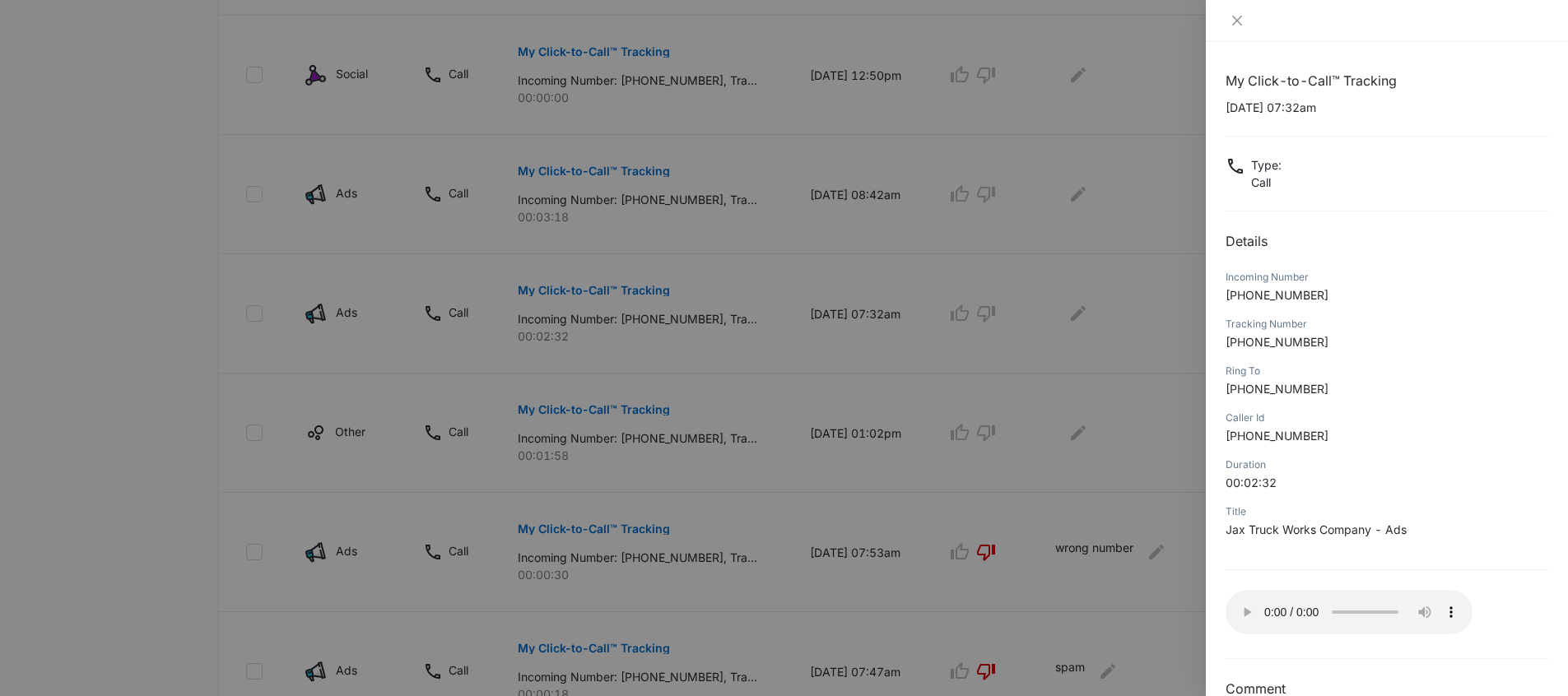
click at [797, 576] on div at bounding box center [784, 348] width 1568 height 696
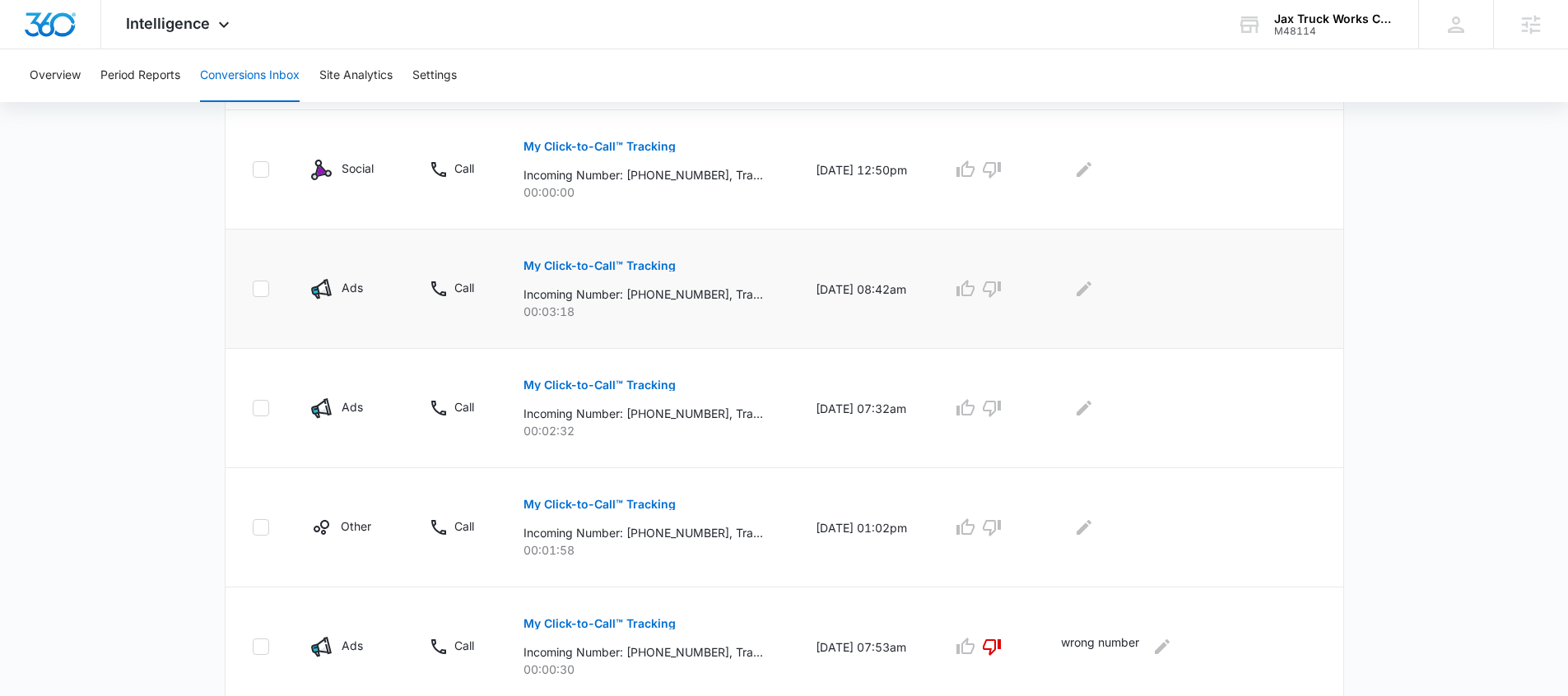
scroll to position [629, 0]
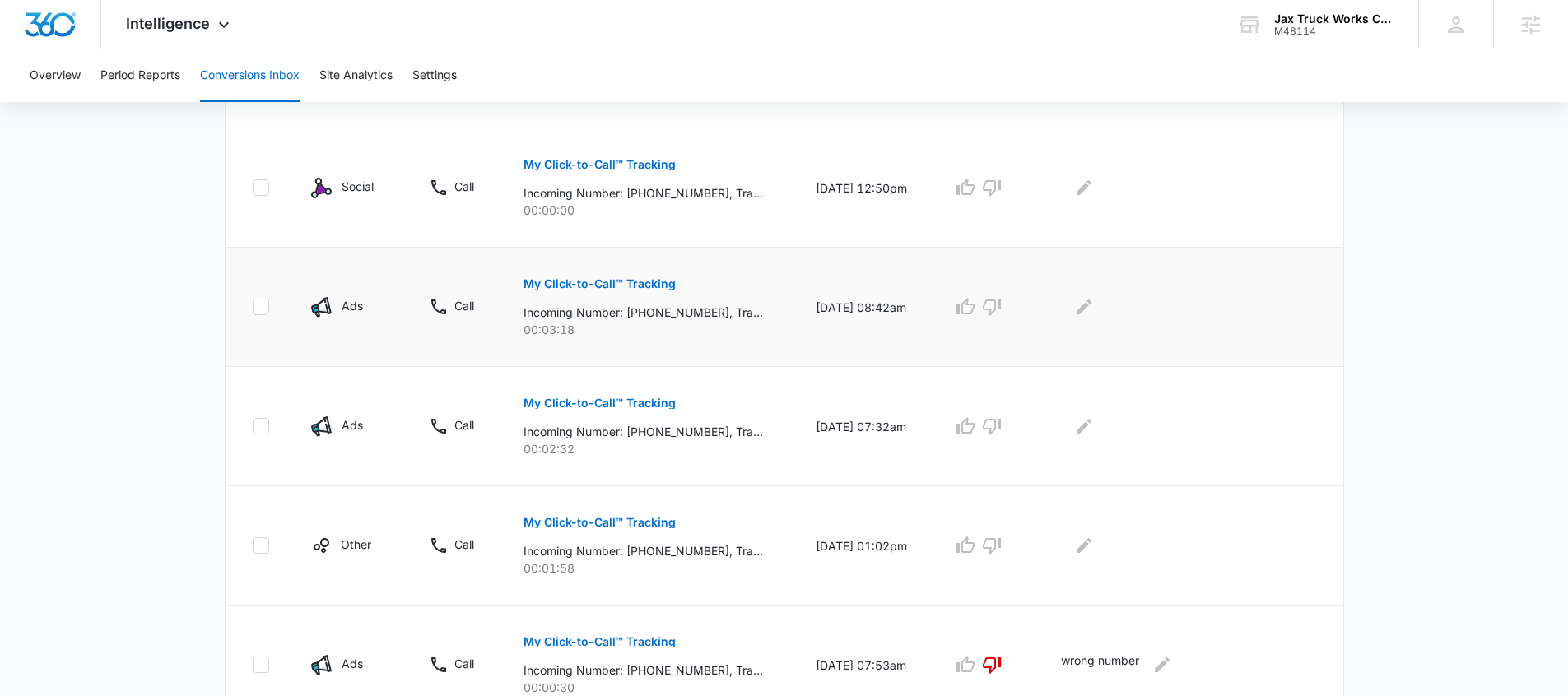
click at [574, 296] on button "My Click-to-Call™ Tracking" at bounding box center [600, 284] width 152 height 40
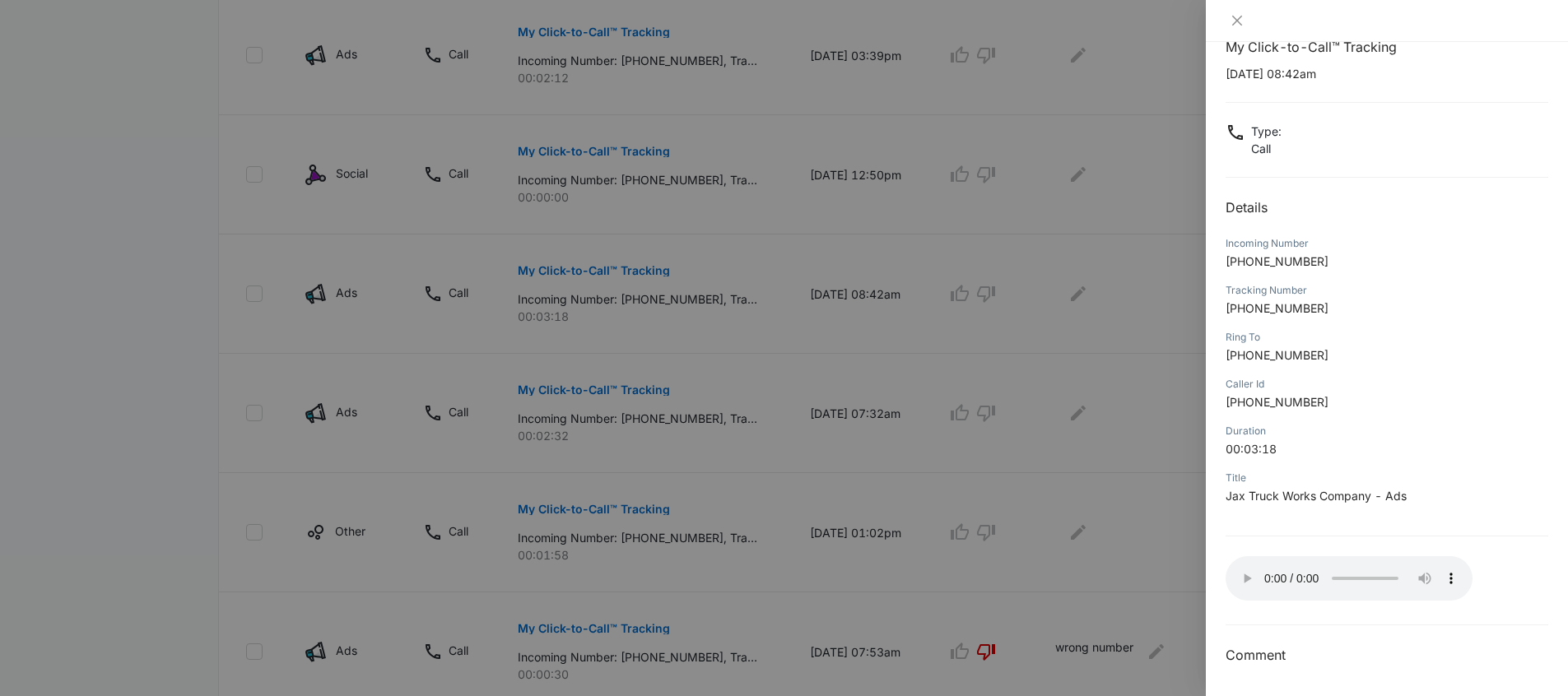
scroll to position [673, 0]
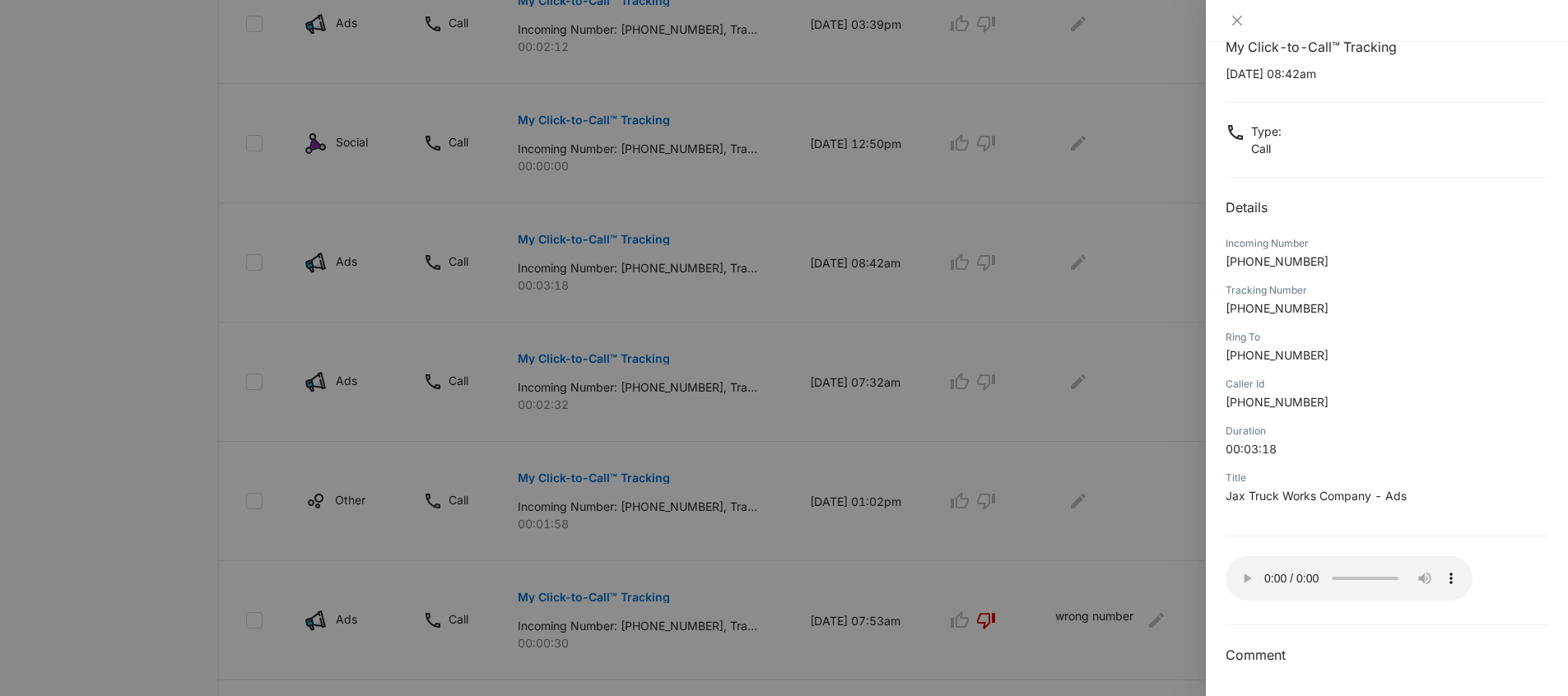
click at [796, 530] on div at bounding box center [784, 348] width 1568 height 696
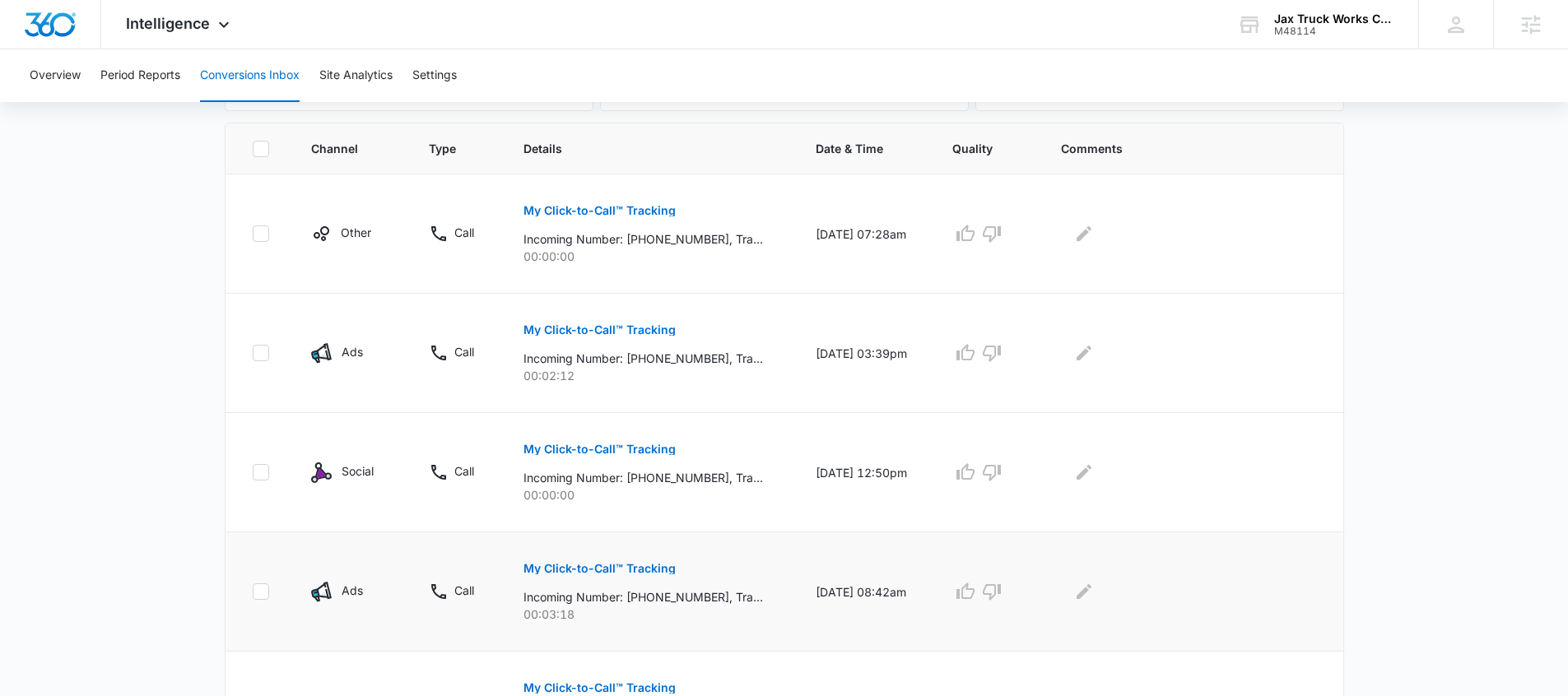
scroll to position [322, 0]
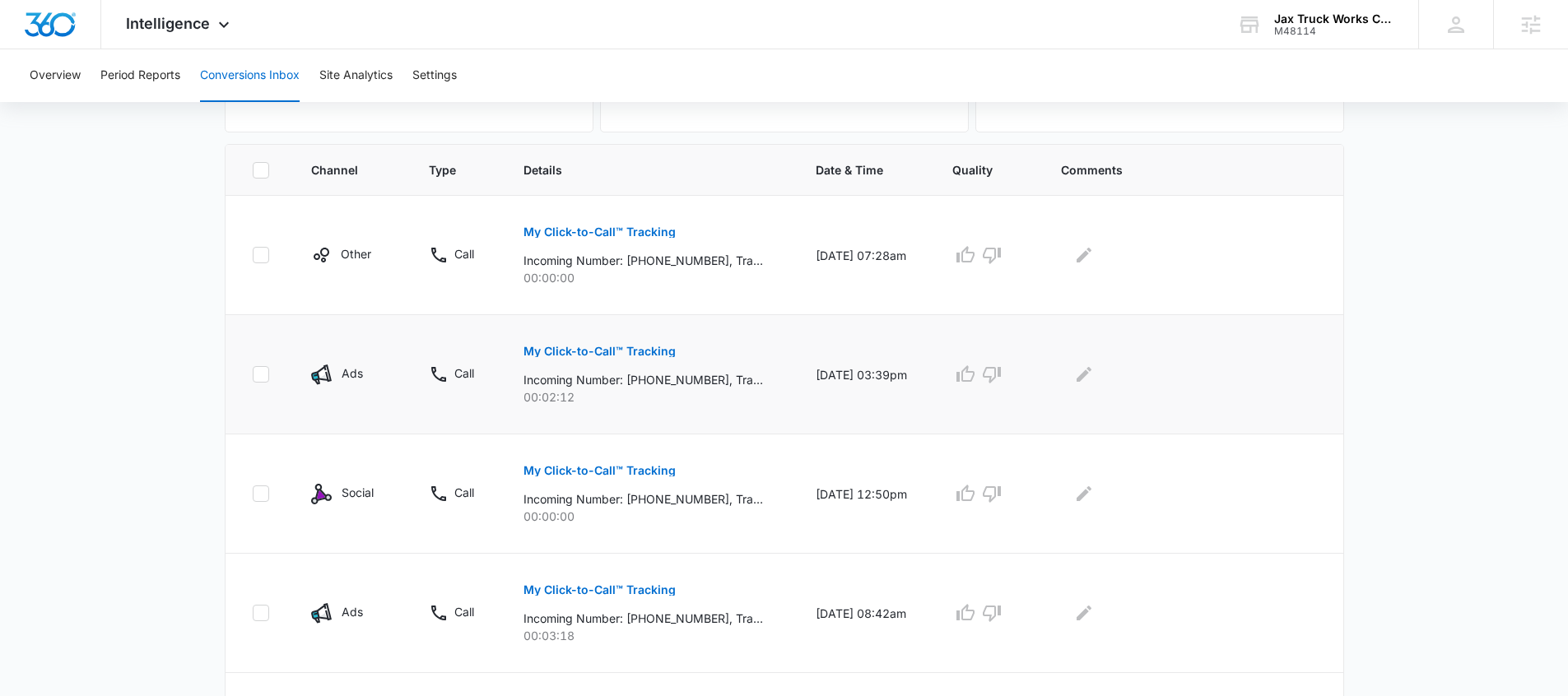
click at [601, 354] on p "My Click-to-Call™ Tracking" at bounding box center [600, 351] width 152 height 11
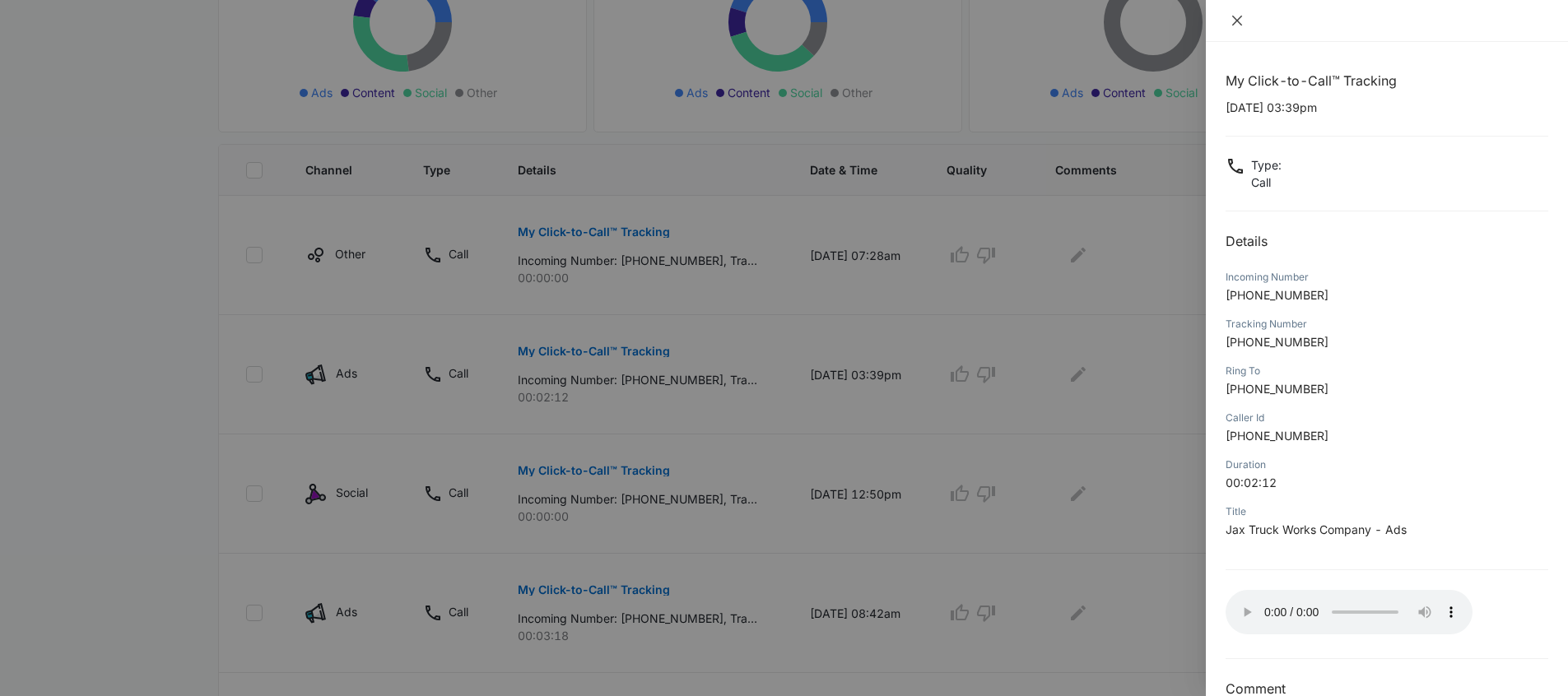
click at [1242, 16] on icon "close" at bounding box center [1237, 20] width 13 height 13
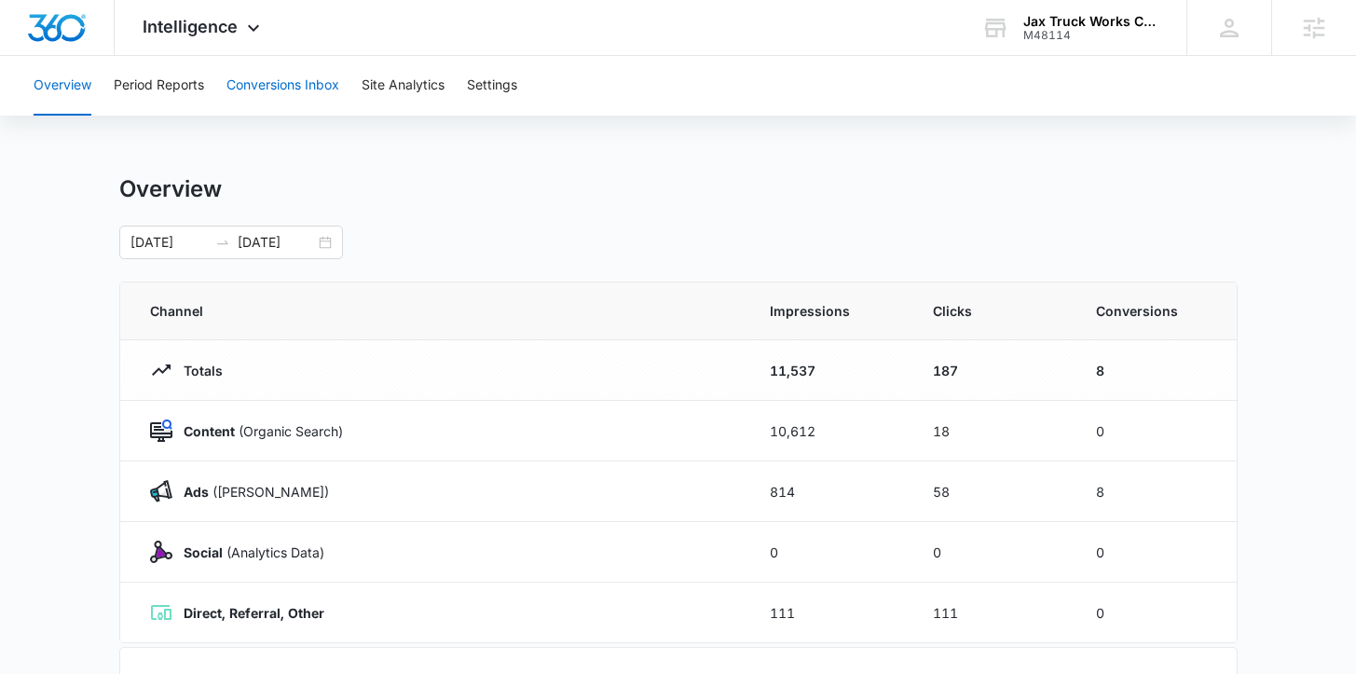
click at [293, 102] on button "Conversions Inbox" at bounding box center [282, 86] width 113 height 60
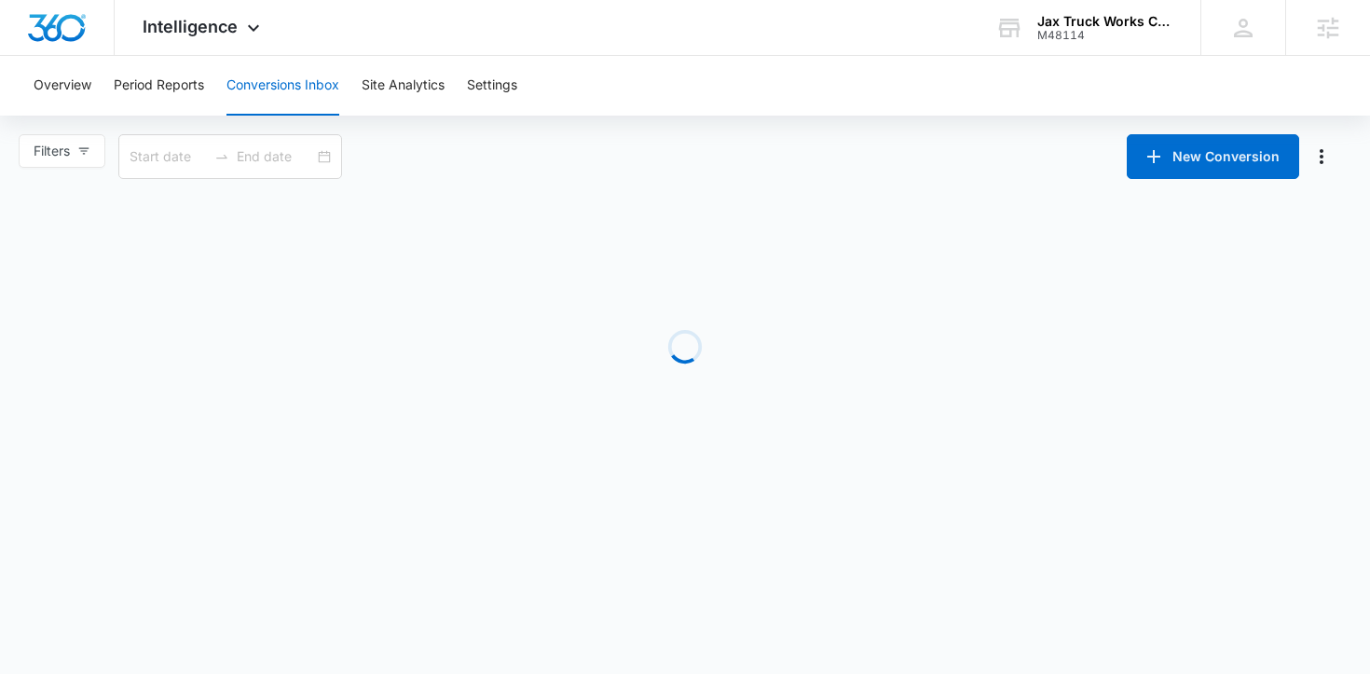
type input "[DATE]"
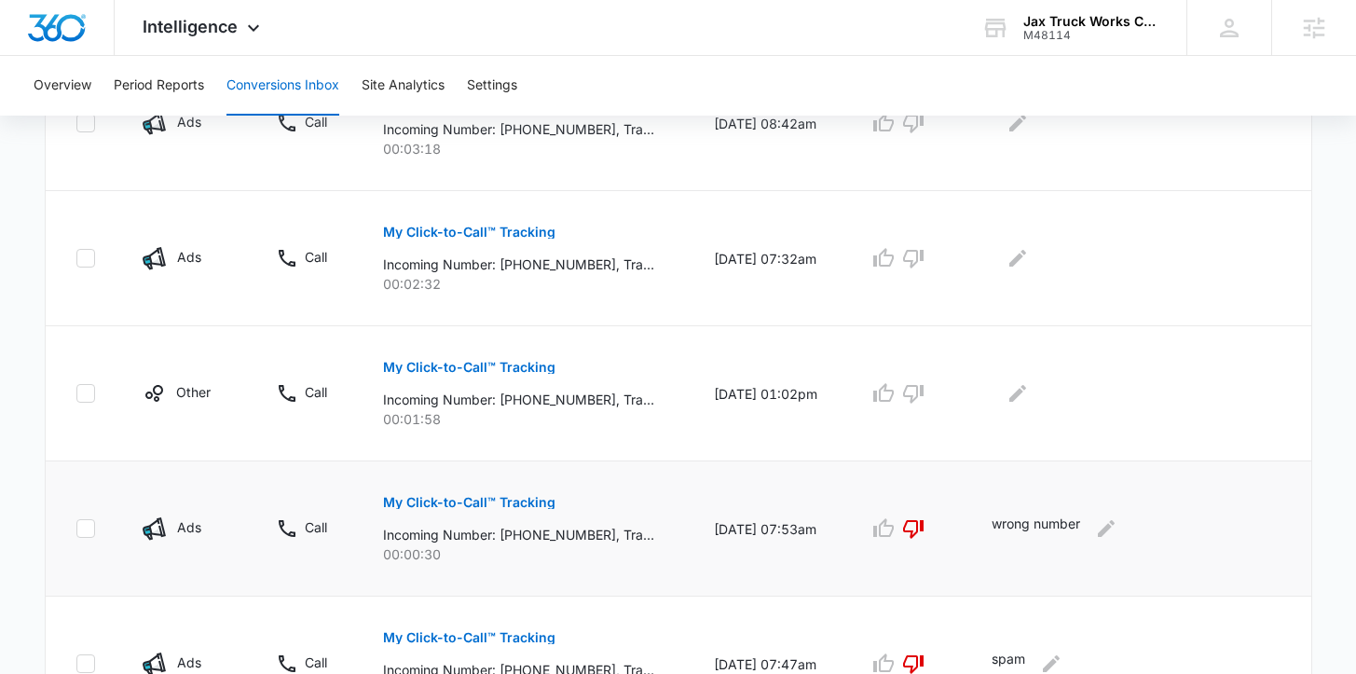
scroll to position [956, 0]
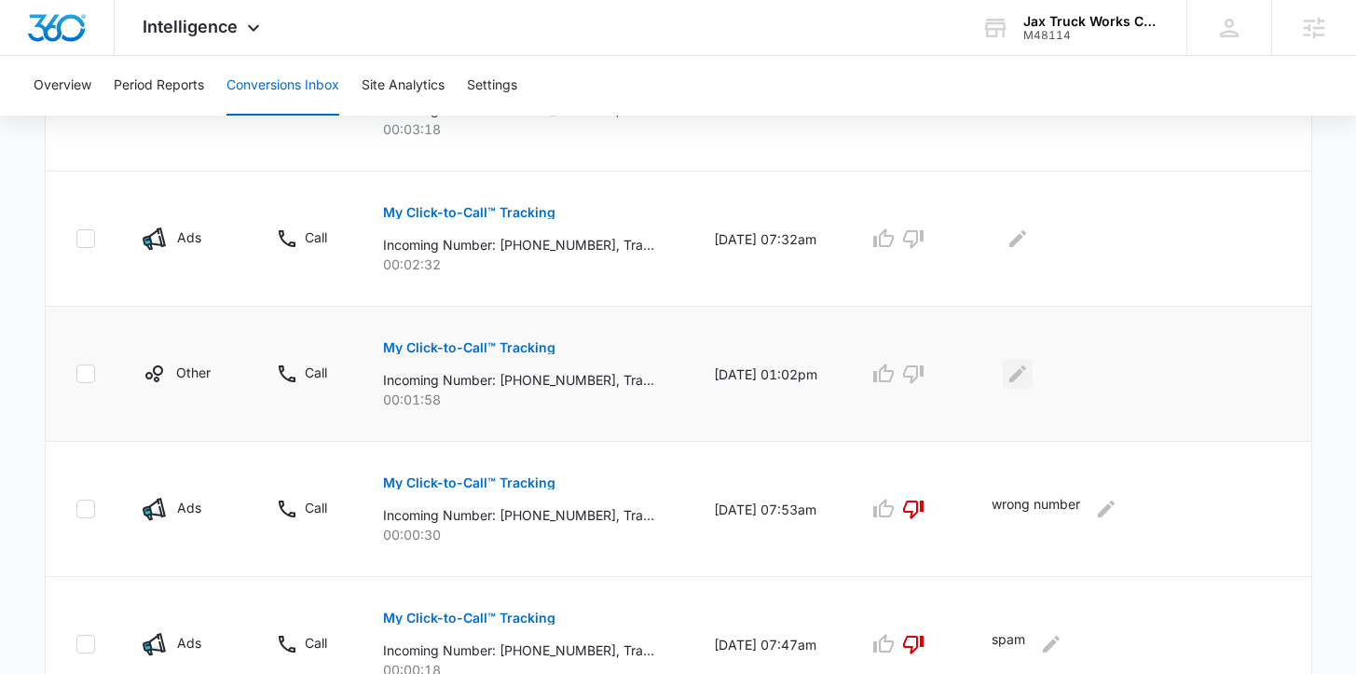
click at [1029, 373] on icon "Edit Comments" at bounding box center [1018, 374] width 22 height 22
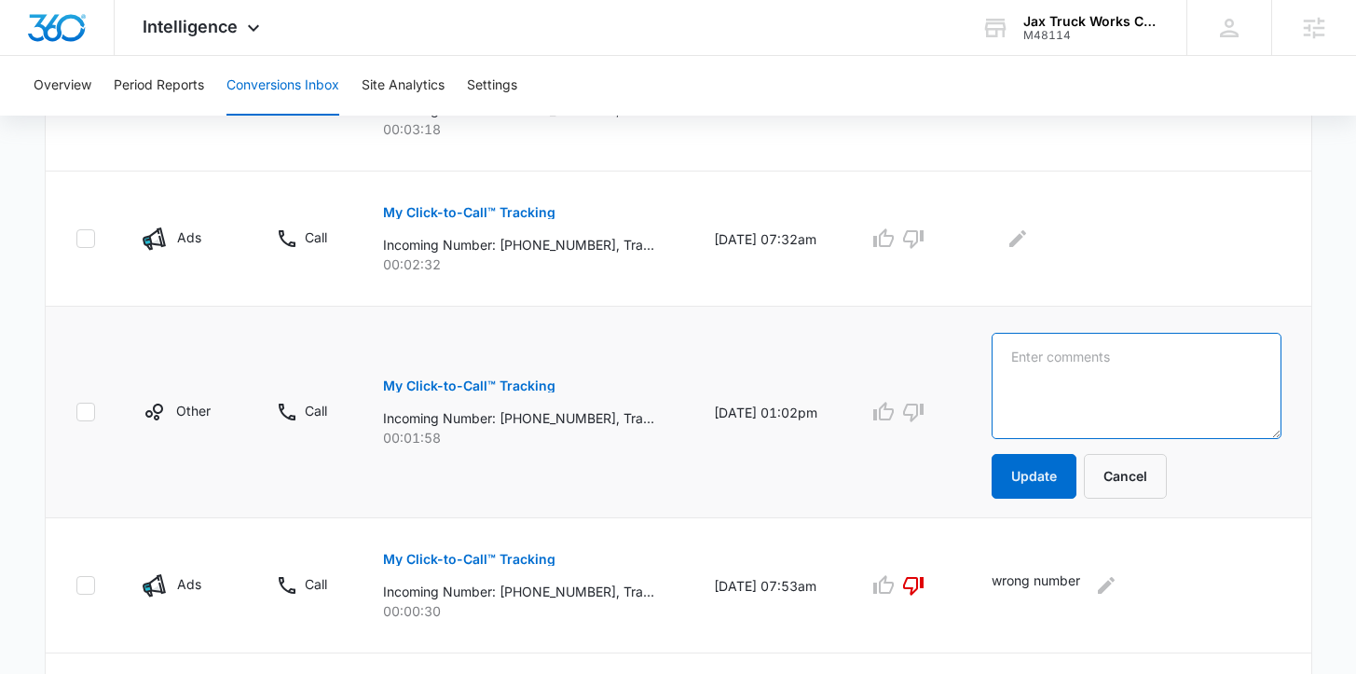
click at [1034, 373] on textarea at bounding box center [1136, 386] width 289 height 106
type textarea "Spam"
click at [925, 419] on icon "button" at bounding box center [913, 412] width 22 height 22
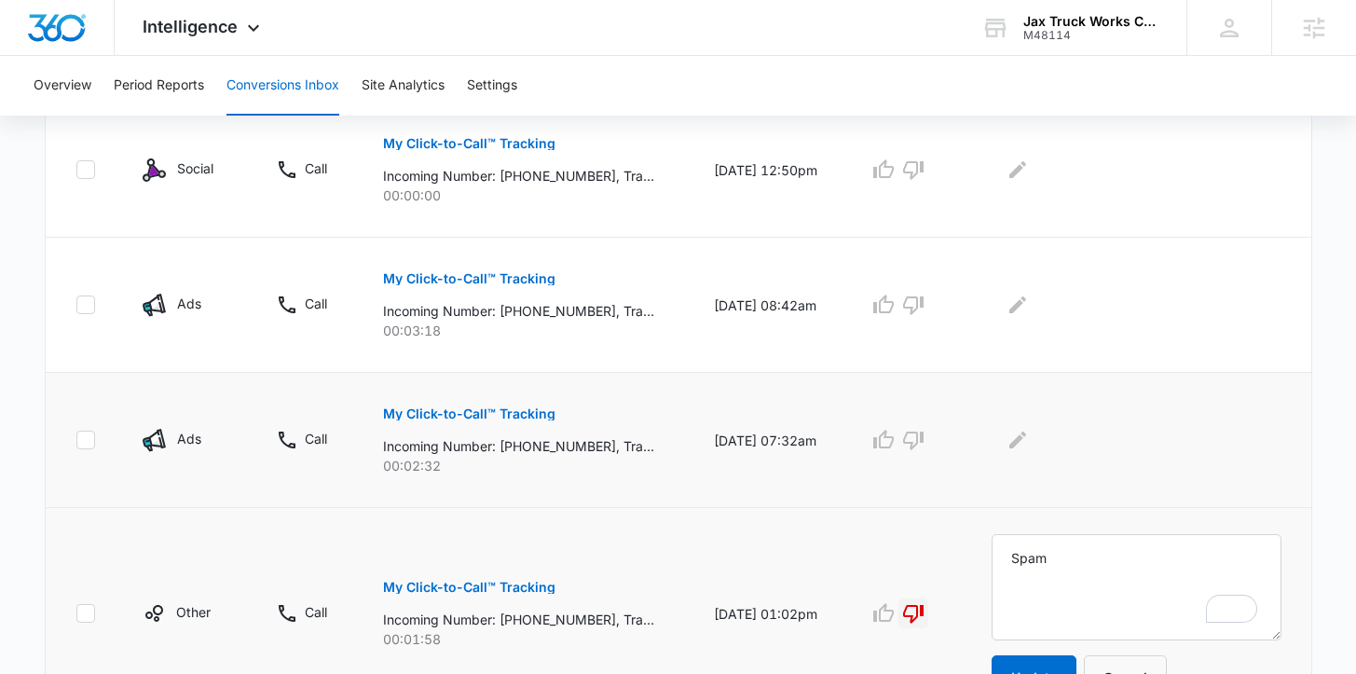
scroll to position [754, 0]
click at [1019, 447] on icon "Edit Comments" at bounding box center [1017, 440] width 17 height 17
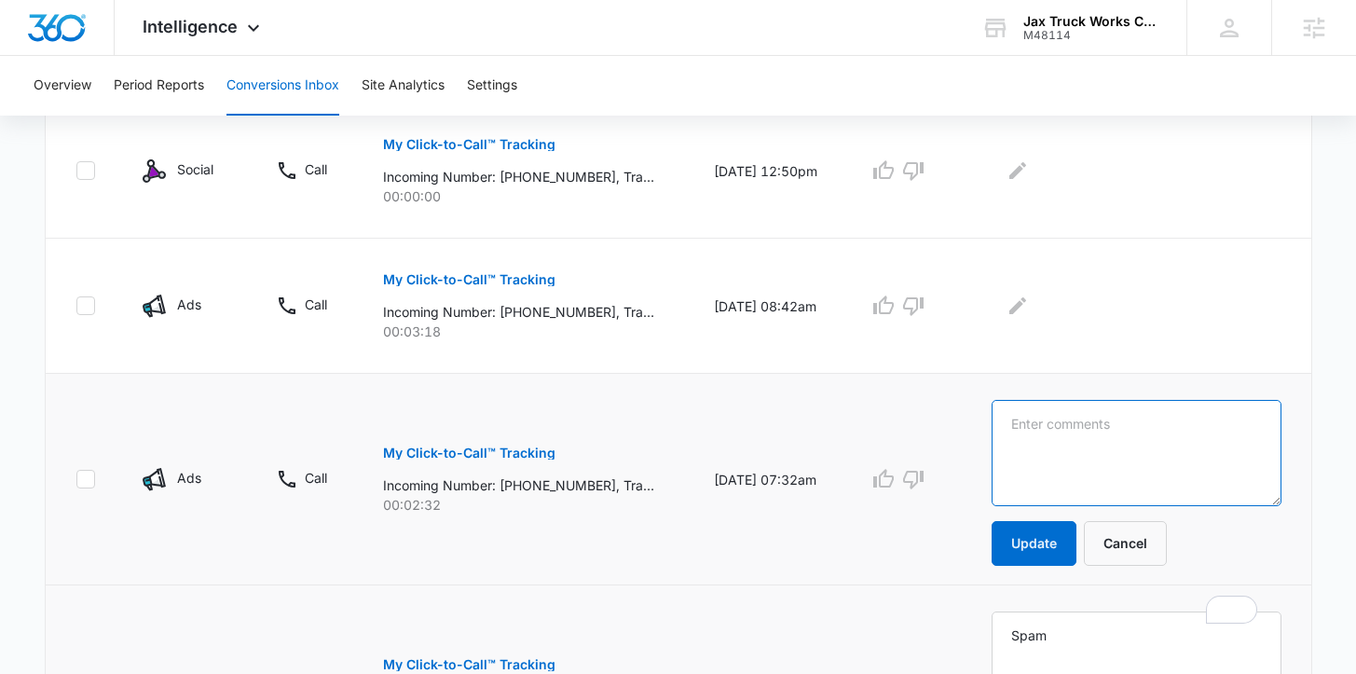
click at [1047, 446] on textarea at bounding box center [1136, 453] width 289 height 106
type textarea "98 shuttle bus 7.3 diesel."
click at [884, 474] on icon "button" at bounding box center [883, 479] width 22 height 22
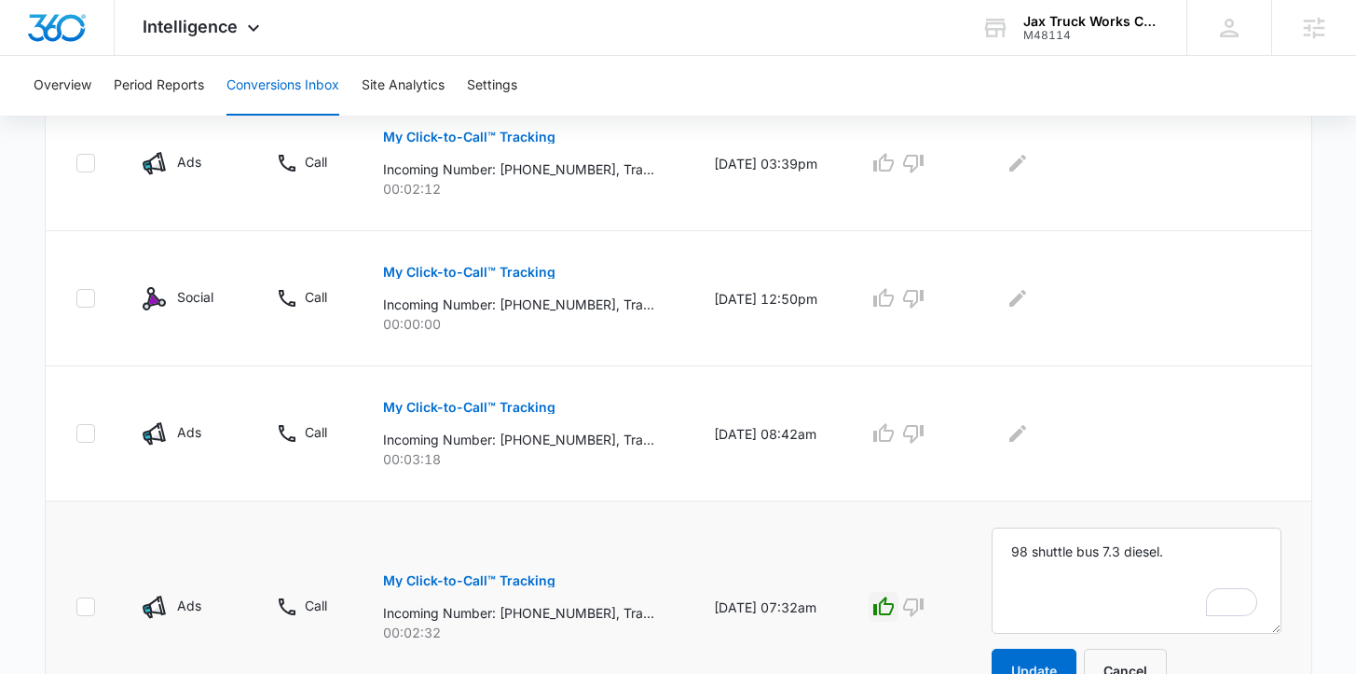
scroll to position [627, 0]
click at [1031, 444] on button "Edit Comments" at bounding box center [1018, 433] width 30 height 30
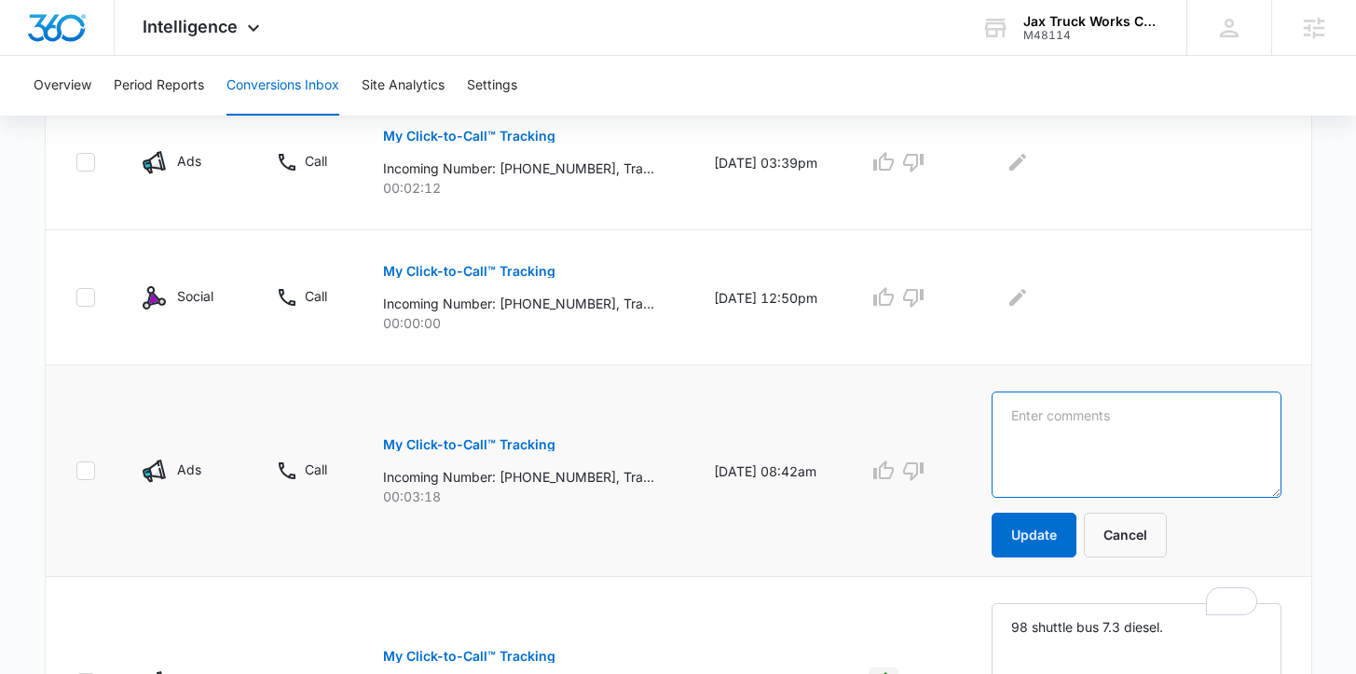
click at [1090, 435] on textarea at bounding box center [1136, 444] width 289 height 106
click at [1117, 424] on textarea "To enrich screen reader interactions, please activate Accessibility in Grammarl…" at bounding box center [1136, 444] width 289 height 106
click at [924, 475] on icon "button" at bounding box center [913, 471] width 21 height 19
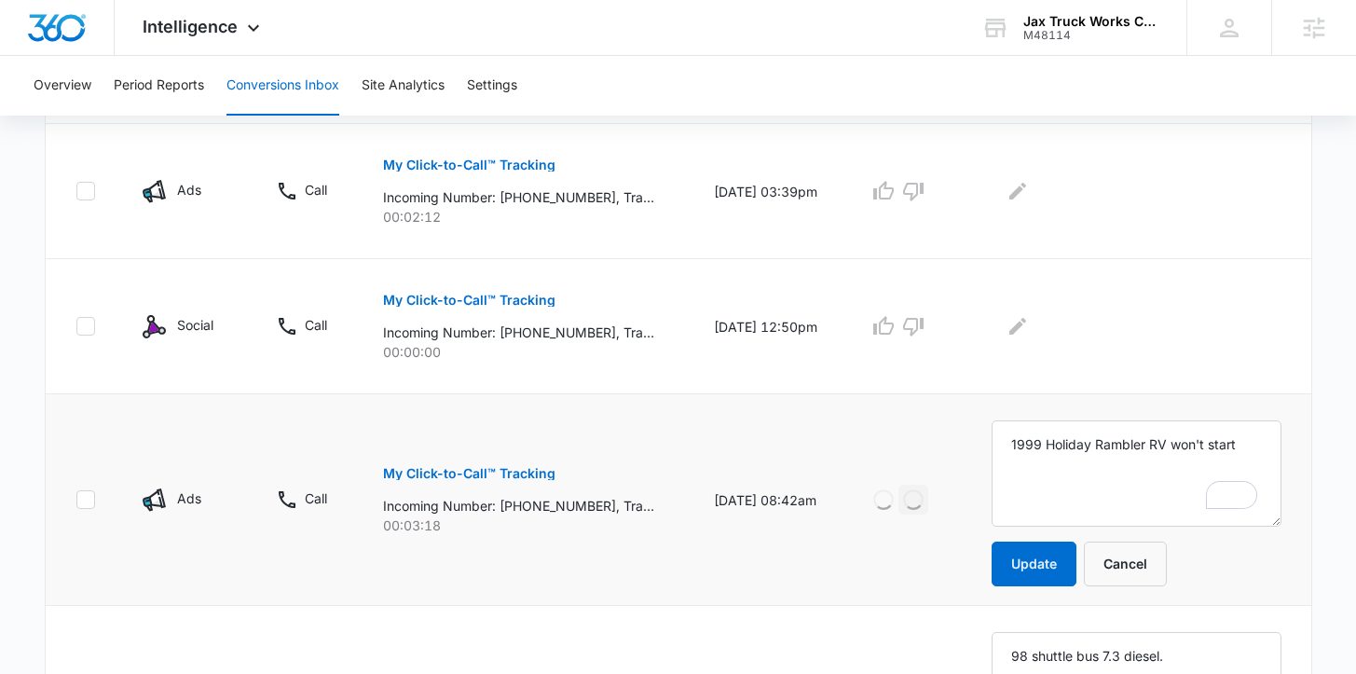
scroll to position [598, 0]
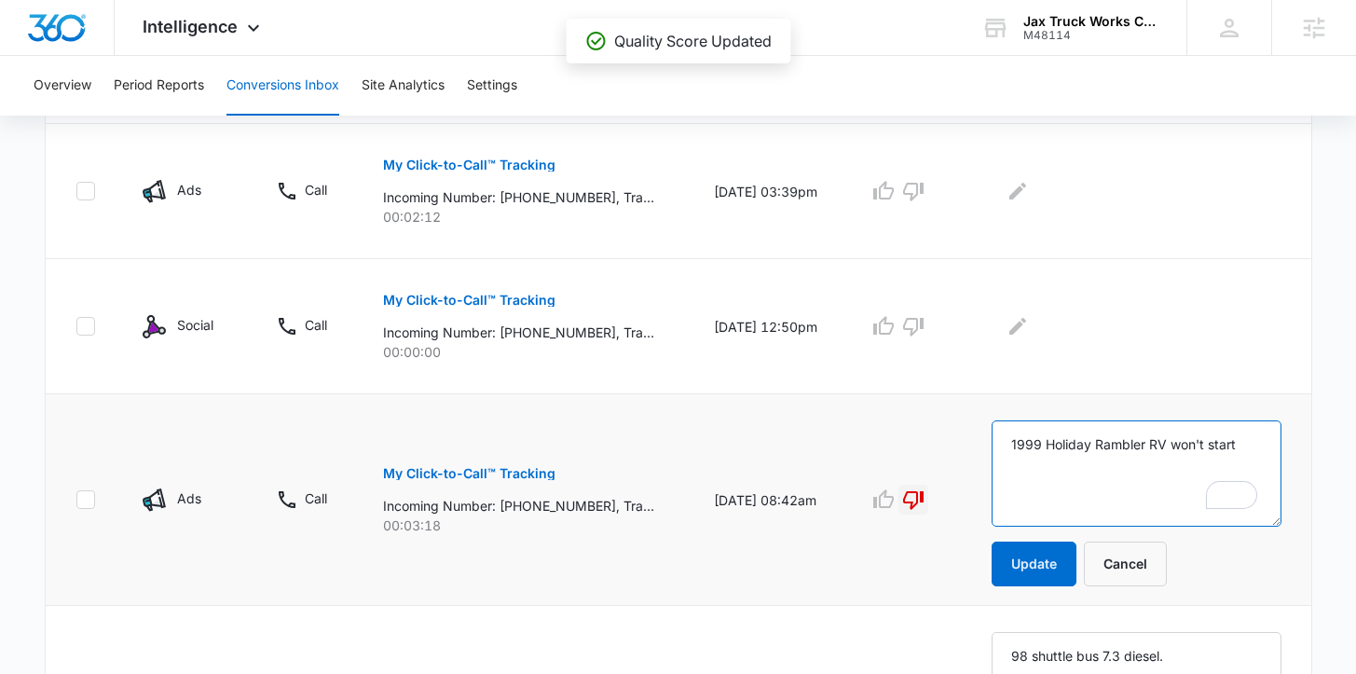
click at [1022, 446] on textarea "1999 Holiday Rambler RV won't start" at bounding box center [1136, 473] width 289 height 106
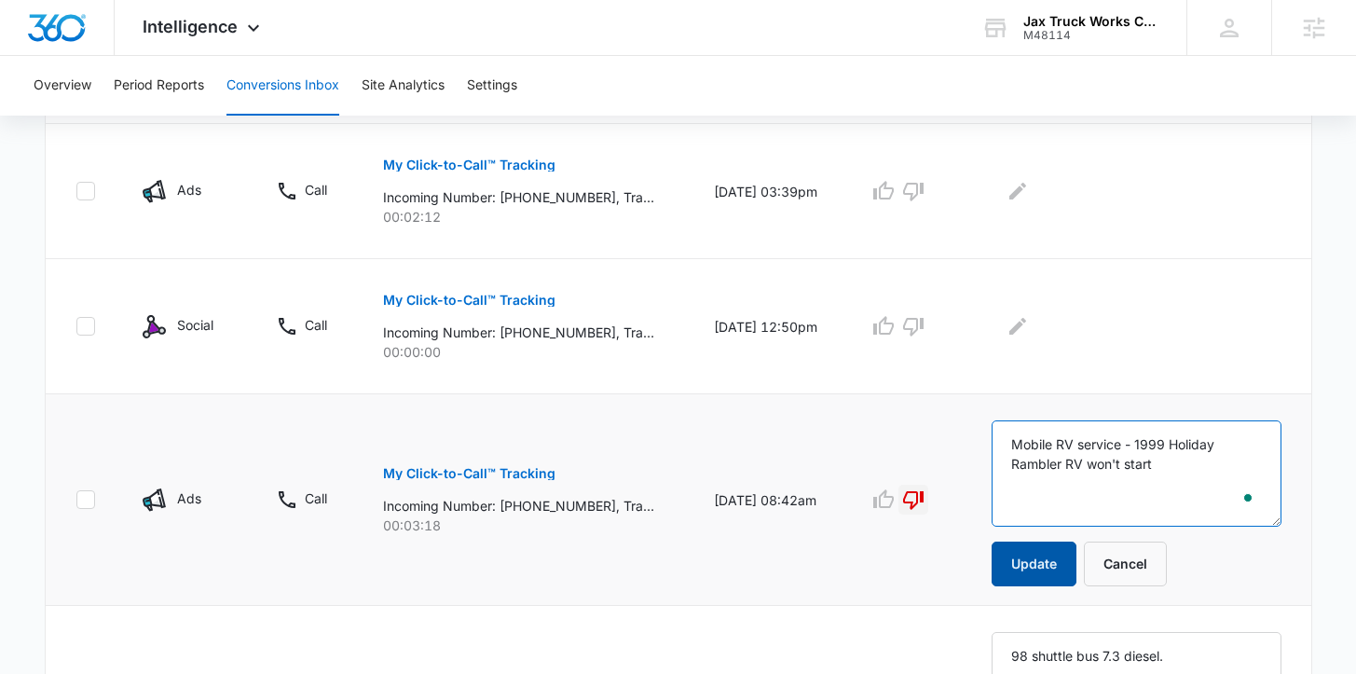
type textarea "Mobile RV service - 1999 Holiday Rambler RV won't start"
click at [1025, 555] on button "Update" at bounding box center [1034, 564] width 85 height 45
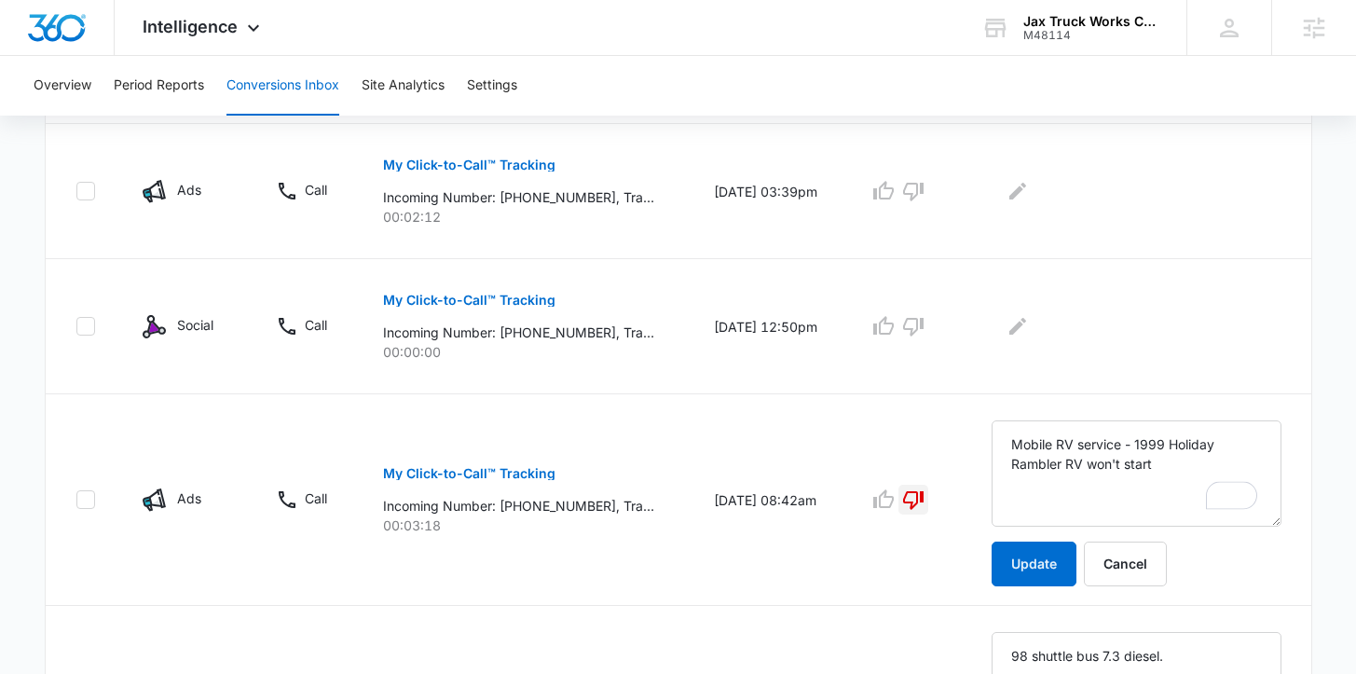
scroll to position [303, 0]
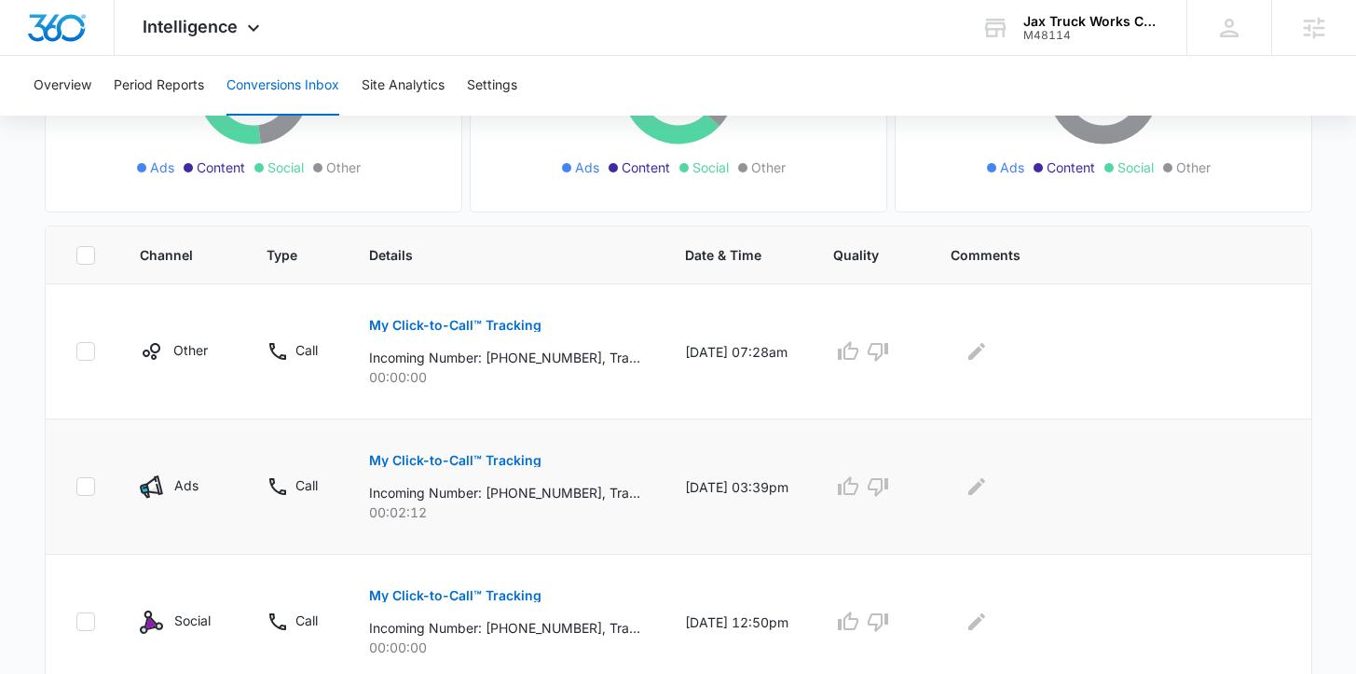
click at [1013, 500] on div at bounding box center [1116, 487] width 331 height 30
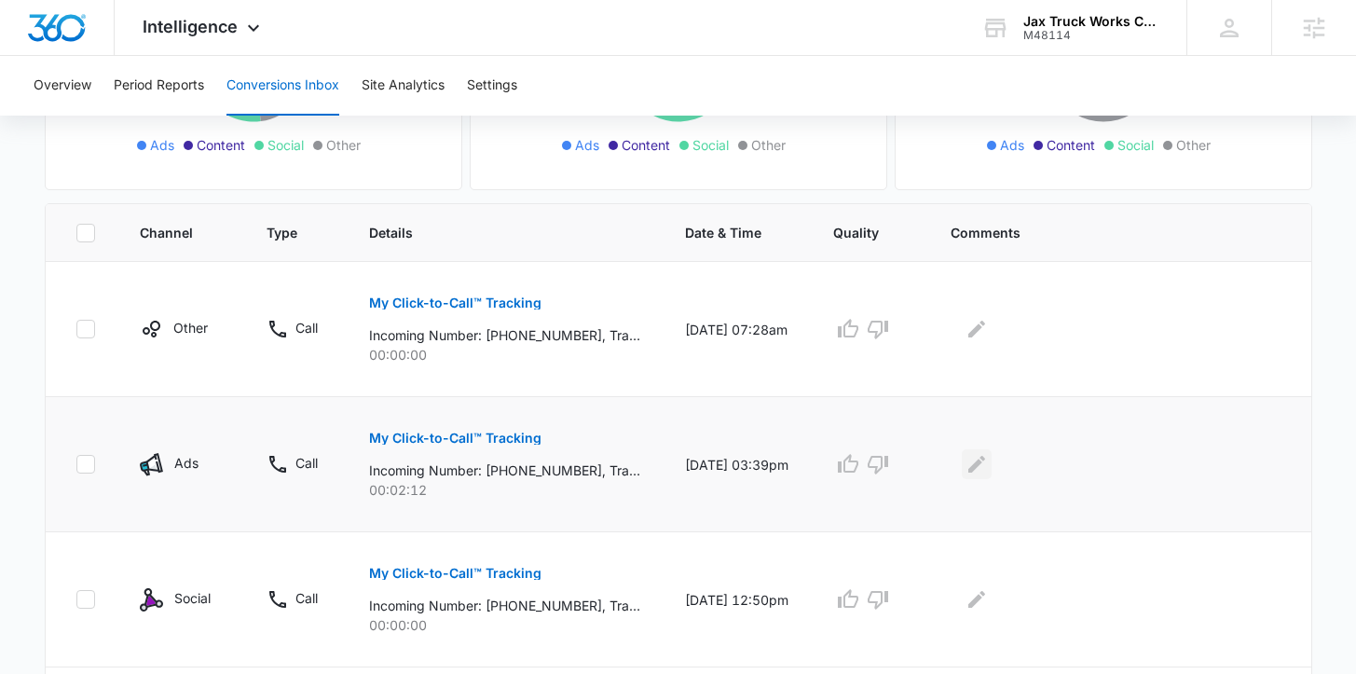
click at [988, 465] on icon "Edit Comments" at bounding box center [977, 464] width 22 height 22
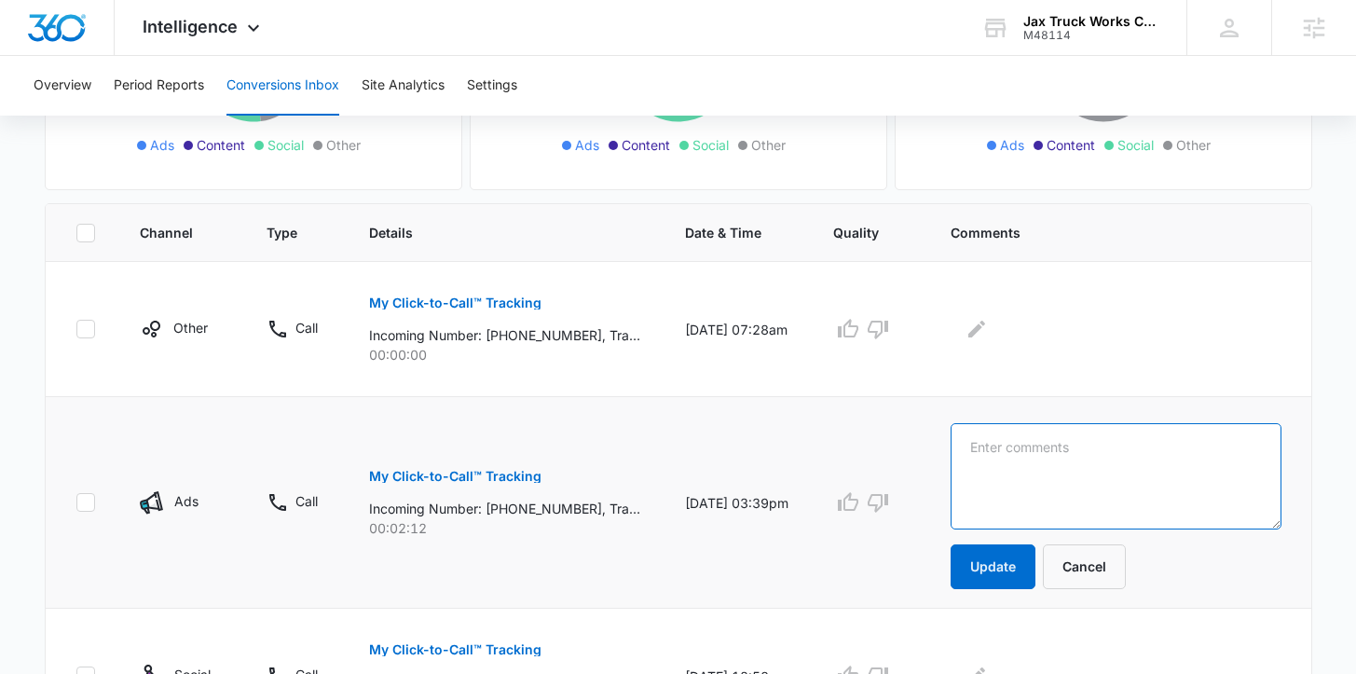
click at [1001, 464] on textarea at bounding box center [1116, 476] width 331 height 106
type textarea "W"
type textarea "RV window repair"
click at [889, 497] on icon "button" at bounding box center [878, 502] width 22 height 22
click at [889, 506] on icon "button" at bounding box center [878, 502] width 22 height 22
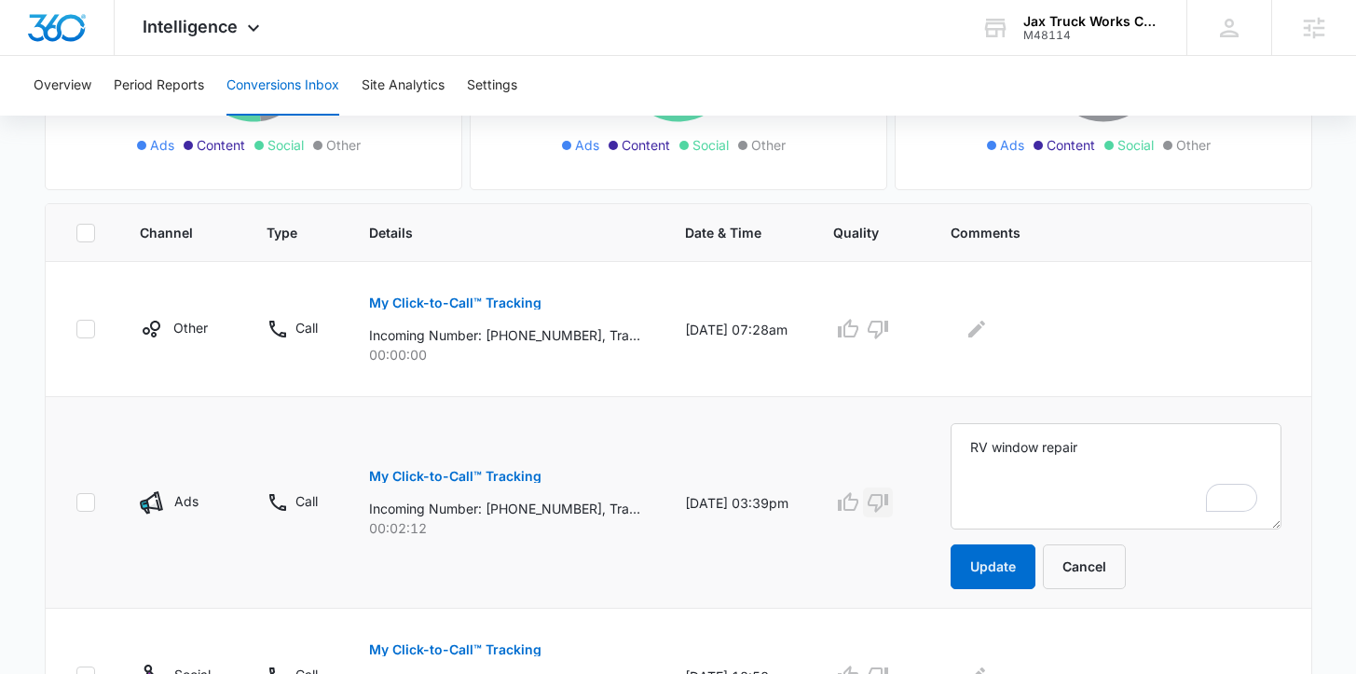
click at [888, 511] on icon "button" at bounding box center [878, 503] width 21 height 19
click at [1008, 563] on button "Update" at bounding box center [993, 566] width 85 height 45
